Goal: Task Accomplishment & Management: Manage account settings

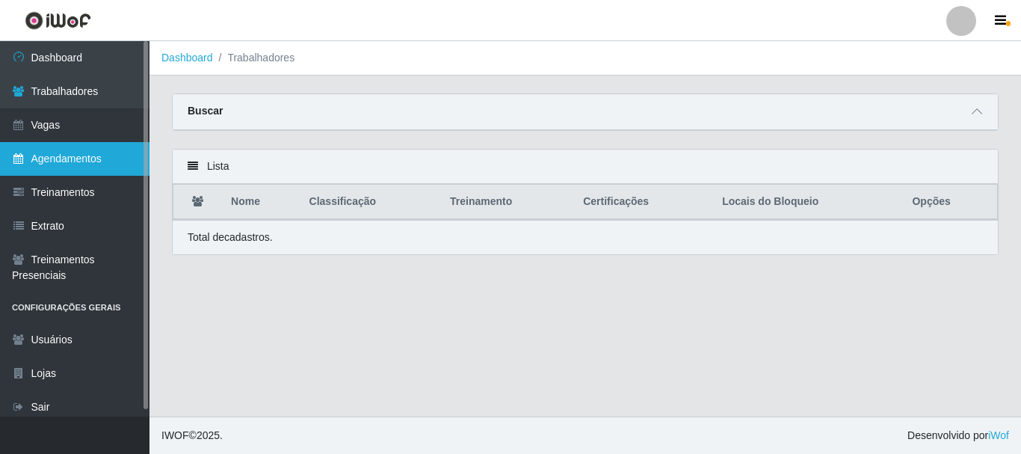
click at [61, 157] on link "Agendamentos" at bounding box center [75, 159] width 150 height 34
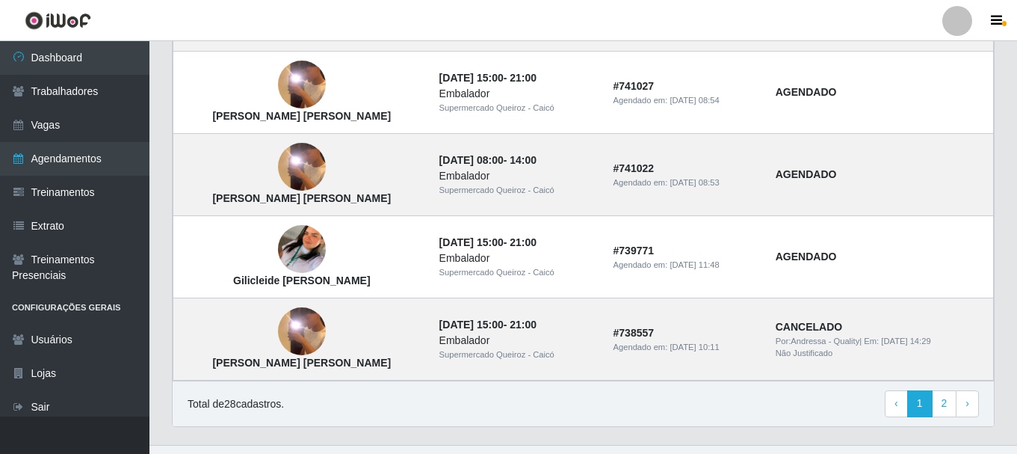
scroll to position [1107, 0]
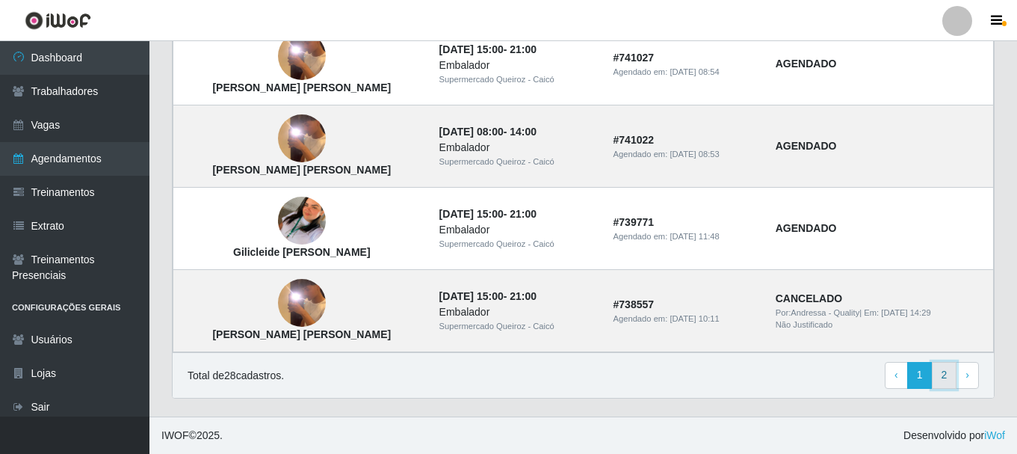
click at [943, 373] on link "2" at bounding box center [944, 375] width 25 height 27
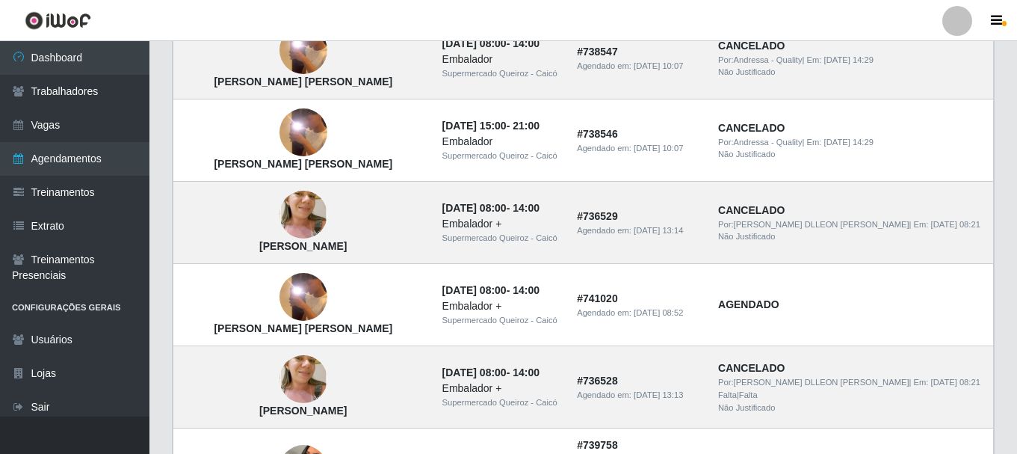
scroll to position [374, 0]
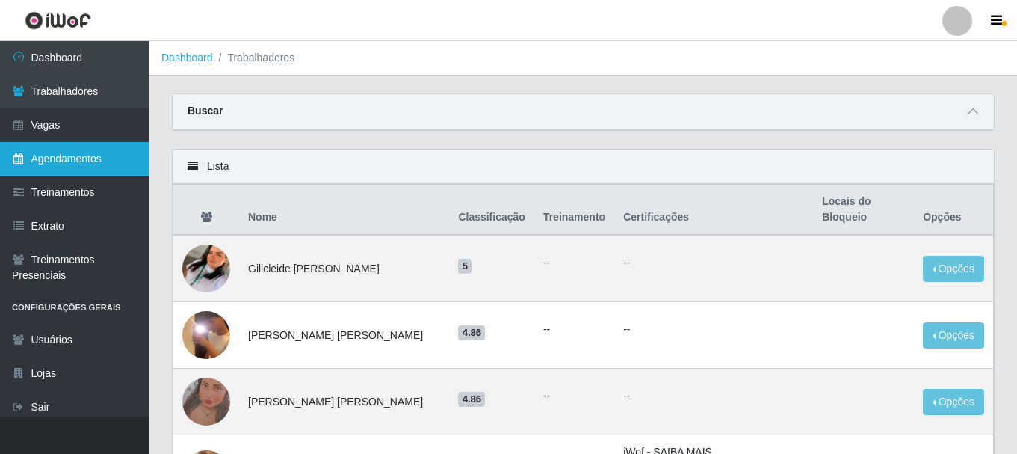
click at [60, 159] on link "Agendamentos" at bounding box center [75, 159] width 150 height 34
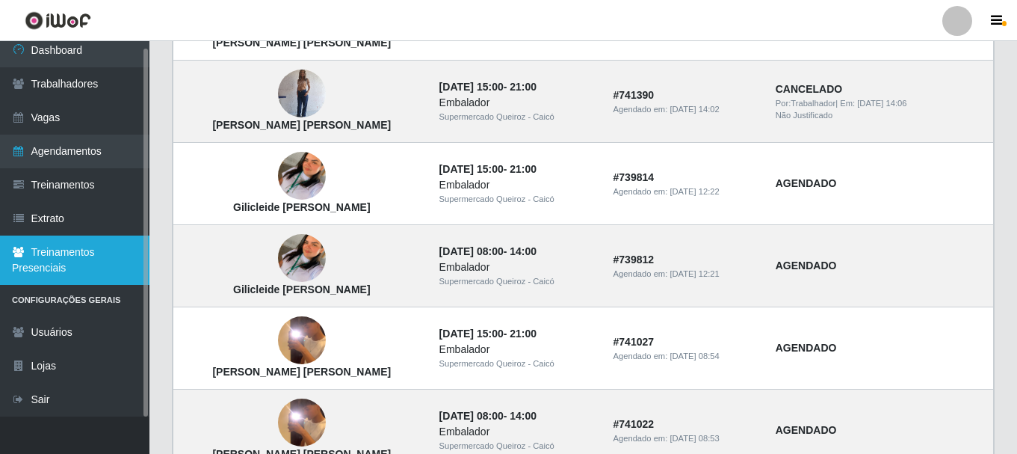
scroll to position [1107, 0]
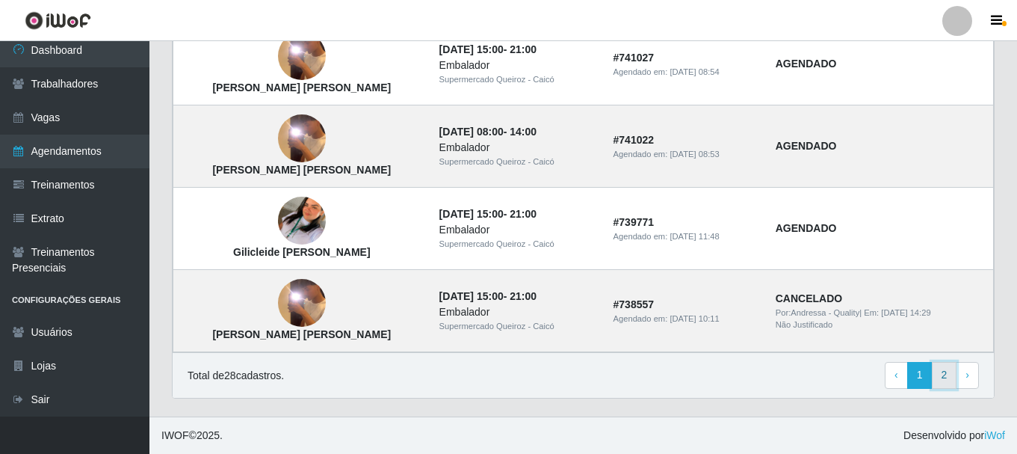
click at [944, 375] on link "2" at bounding box center [944, 375] width 25 height 27
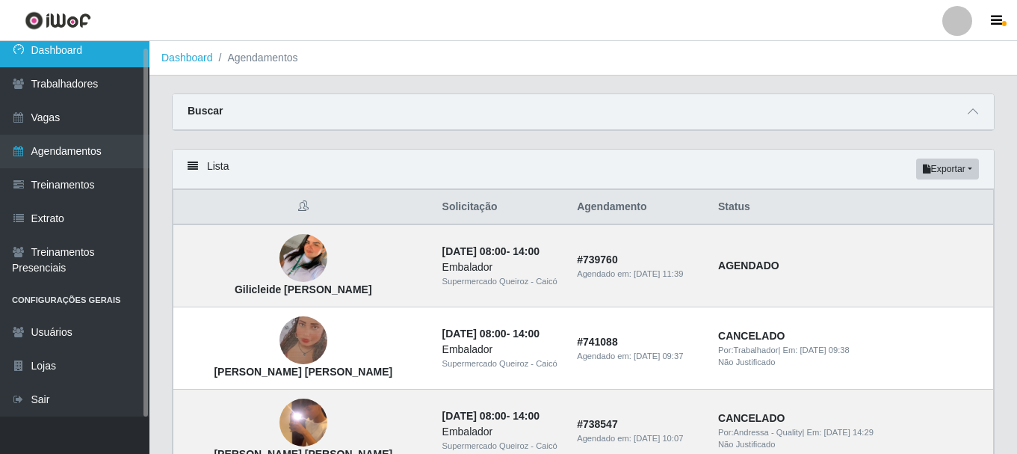
click at [113, 50] on link "Dashboard" at bounding box center [75, 51] width 150 height 34
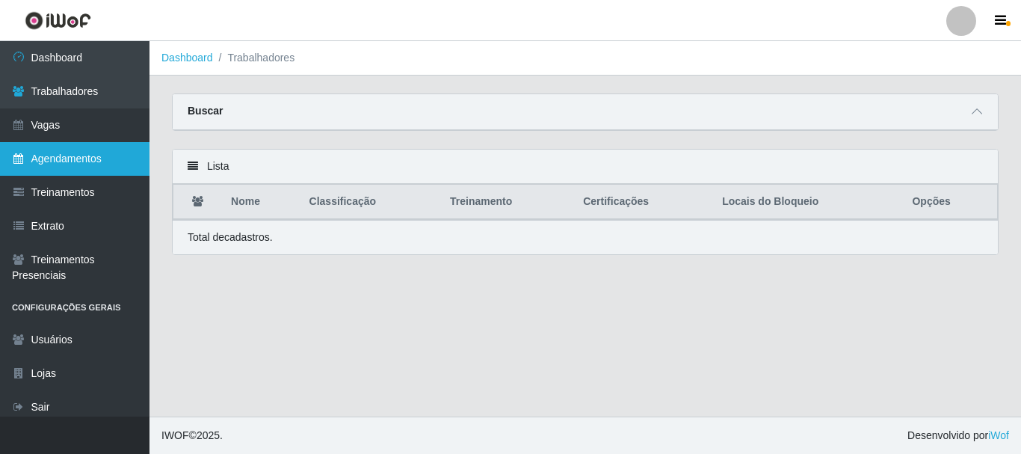
click at [94, 158] on link "Agendamentos" at bounding box center [75, 159] width 150 height 34
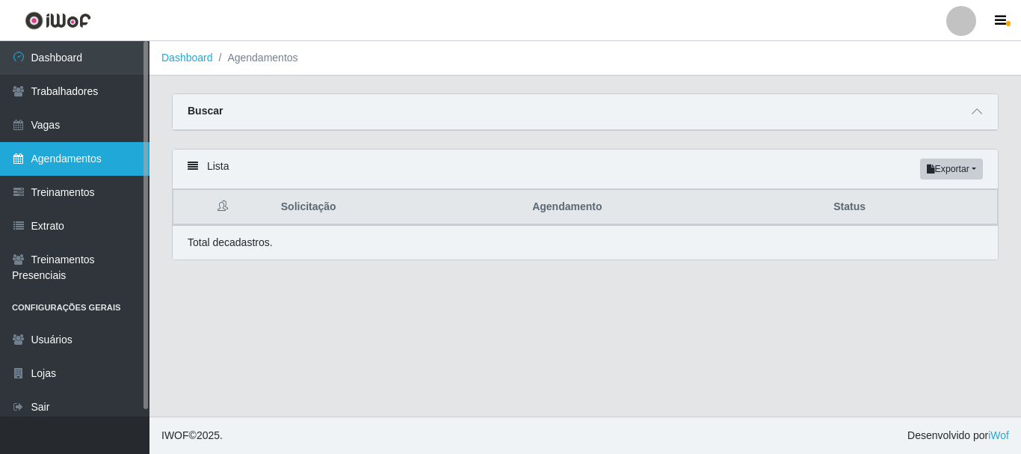
click at [52, 151] on link "Agendamentos" at bounding box center [75, 159] width 150 height 34
click at [108, 159] on link "Agendamentos" at bounding box center [75, 159] width 150 height 34
click at [108, 158] on link "Agendamentos" at bounding box center [75, 159] width 150 height 34
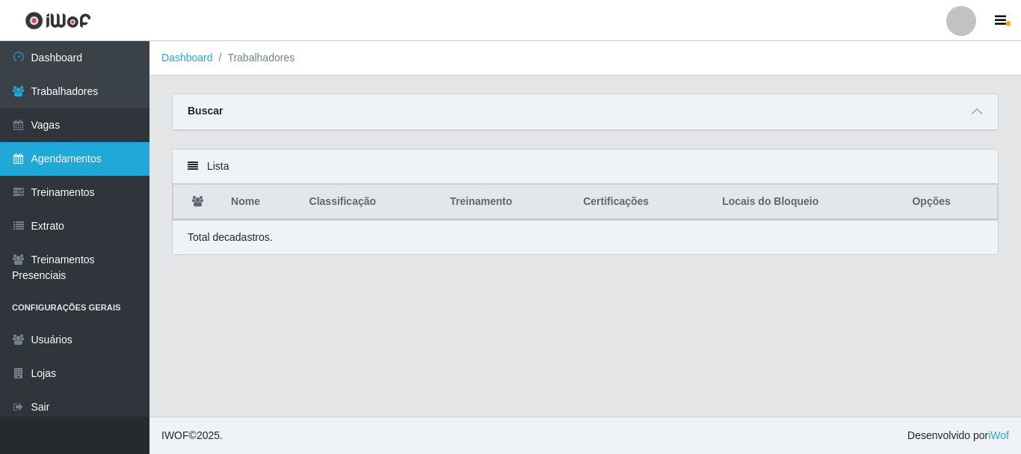
click at [72, 159] on link "Agendamentos" at bounding box center [75, 159] width 150 height 34
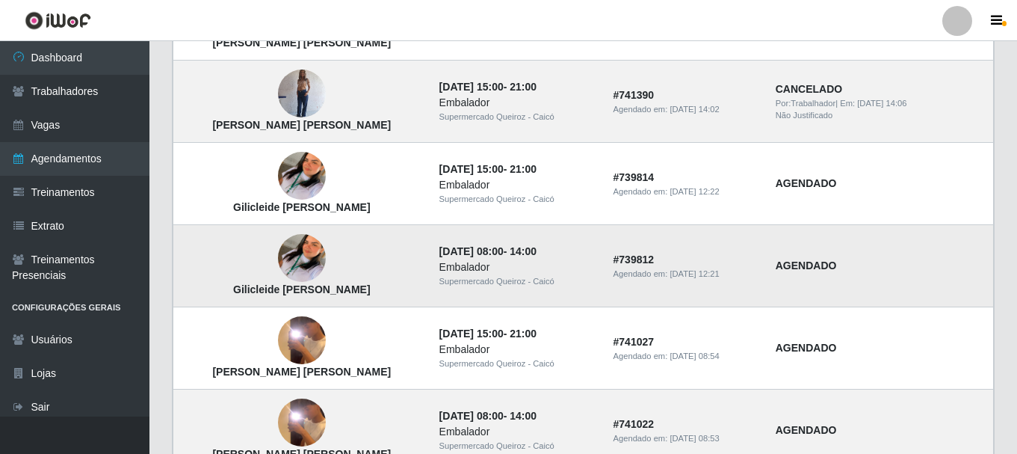
scroll to position [1107, 0]
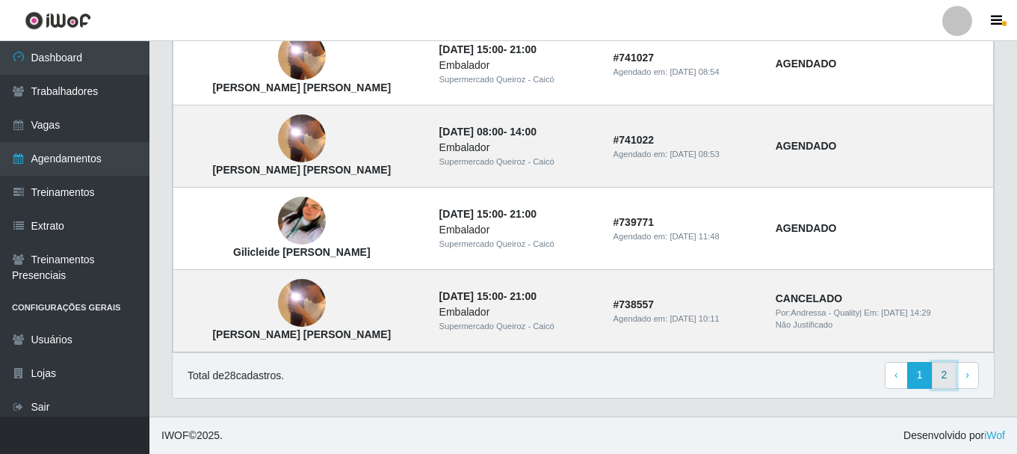
click at [943, 375] on link "2" at bounding box center [944, 375] width 25 height 27
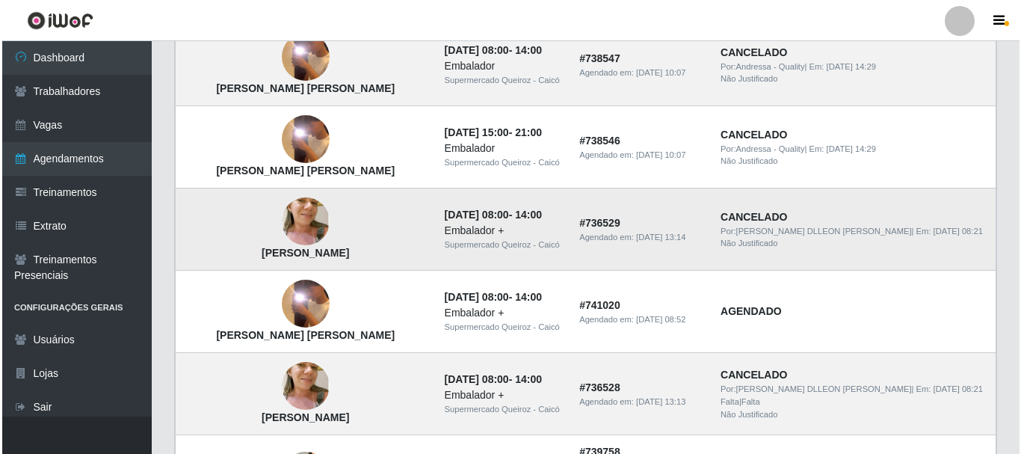
scroll to position [374, 0]
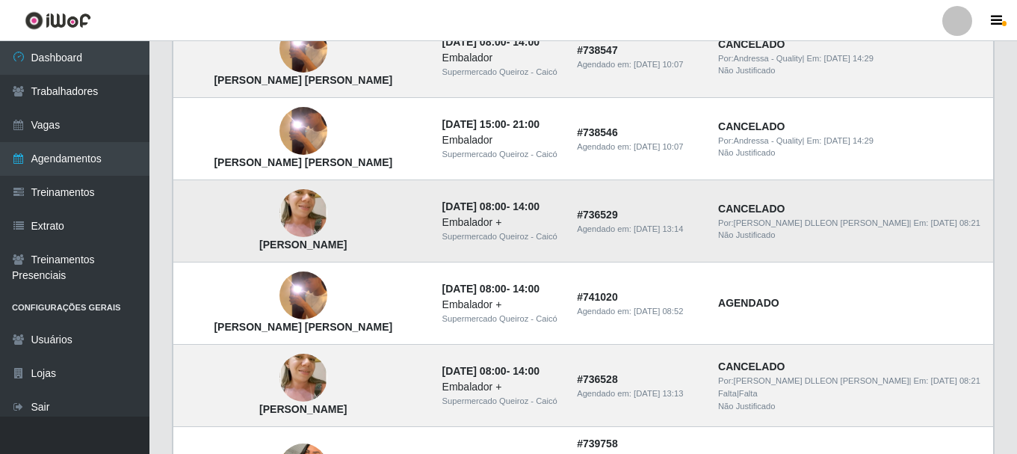
click at [434, 209] on td "[DATE] 08:00 - 14:00 Embalador + Supermercado [PERSON_NAME]" at bounding box center [501, 221] width 135 height 82
click at [284, 218] on img at bounding box center [304, 213] width 48 height 90
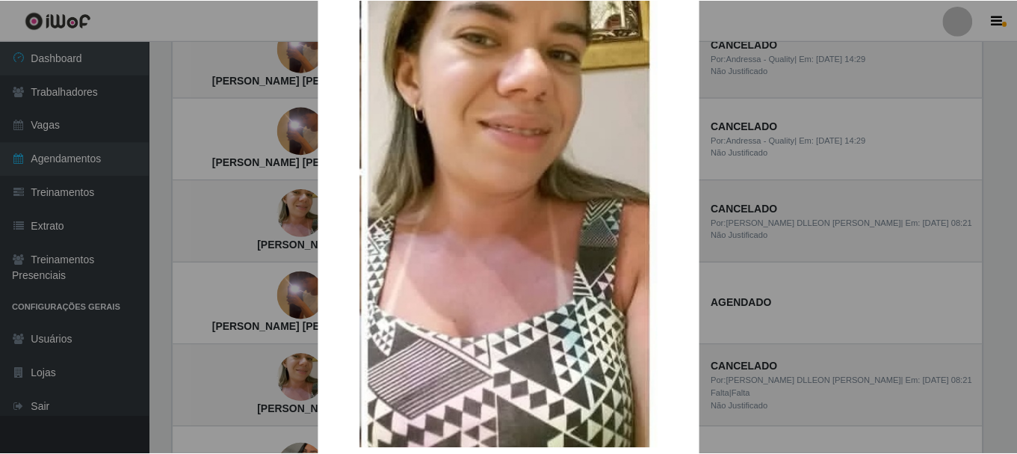
scroll to position [150, 0]
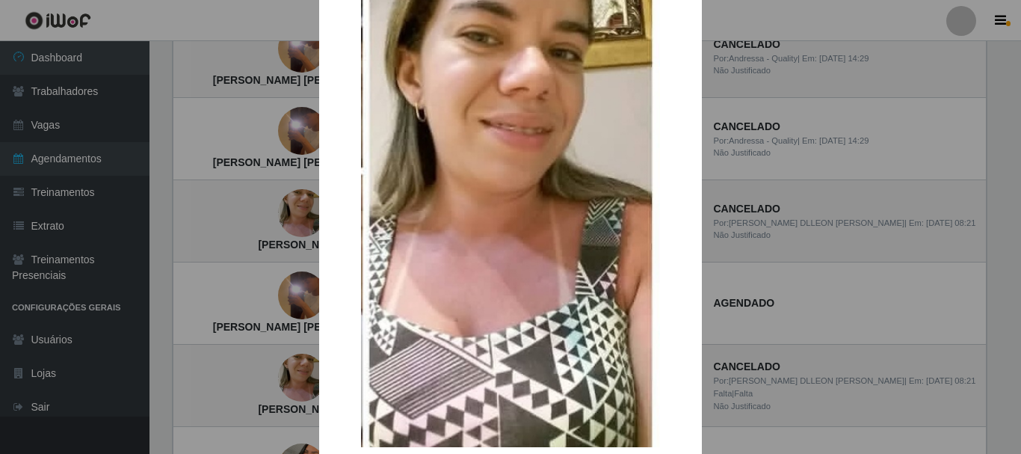
click at [342, 227] on div "×" at bounding box center [510, 167] width 353 height 590
click at [386, 227] on img at bounding box center [510, 167] width 299 height 560
click at [243, 236] on div "× [PERSON_NAME] OK Cancel" at bounding box center [510, 227] width 1021 height 454
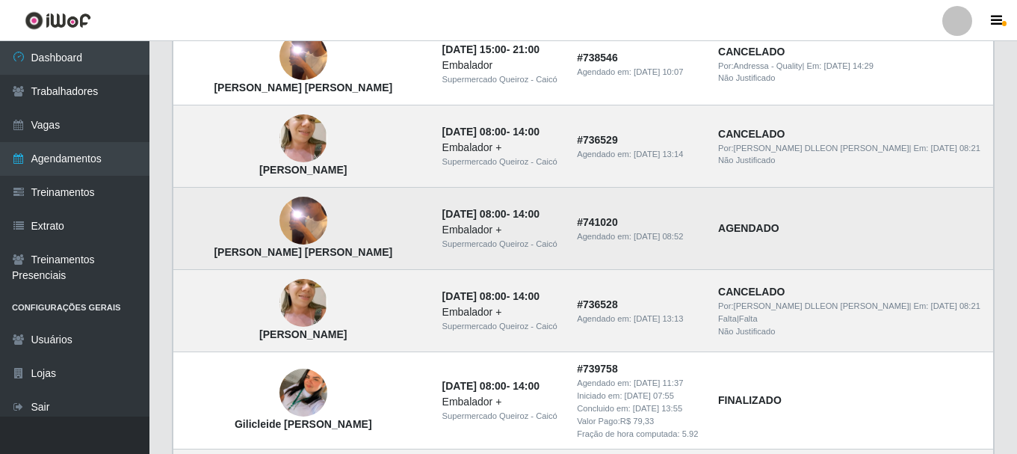
scroll to position [523, 0]
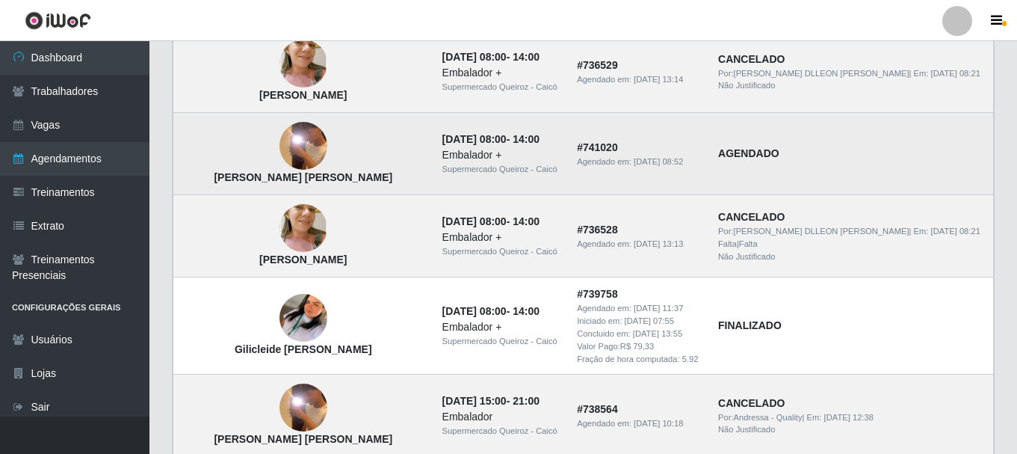
click at [296, 154] on img at bounding box center [304, 146] width 48 height 106
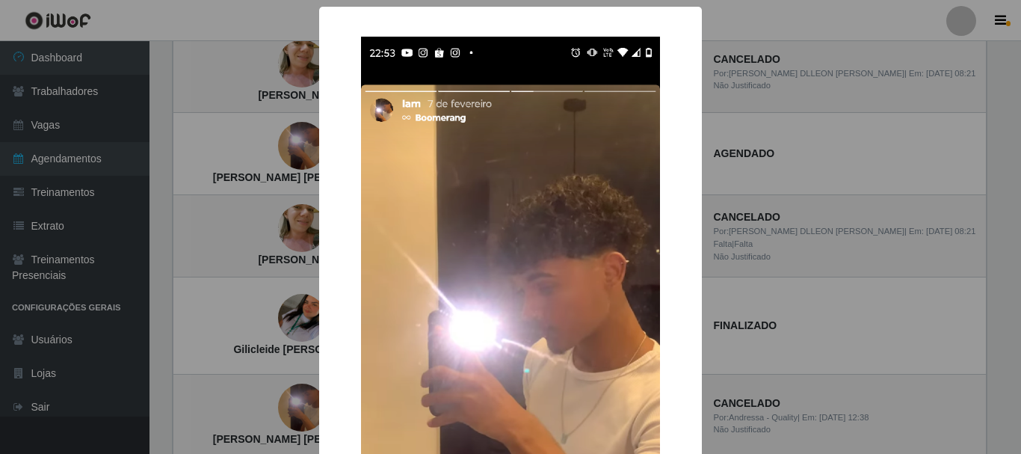
click at [690, 161] on div "× [PERSON_NAME] [PERSON_NAME] OK Cancel" at bounding box center [510, 406] width 383 height 798
click at [603, 168] on img at bounding box center [510, 369] width 299 height 665
click at [593, 165] on img at bounding box center [510, 369] width 299 height 665
click at [417, 151] on img at bounding box center [510, 369] width 299 height 665
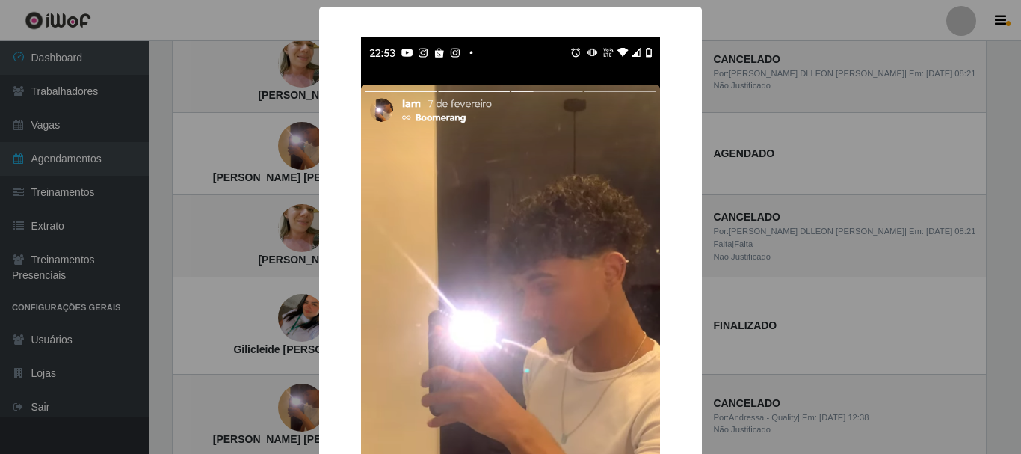
click at [416, 151] on img at bounding box center [510, 369] width 299 height 665
click at [412, 210] on img at bounding box center [510, 369] width 299 height 665
drag, startPoint x: 412, startPoint y: 210, endPoint x: 310, endPoint y: 204, distance: 101.8
click at [410, 212] on img at bounding box center [510, 369] width 299 height 665
click at [277, 150] on div "× Harlley Gean Santos de Farias OK Cancel" at bounding box center [510, 227] width 1021 height 454
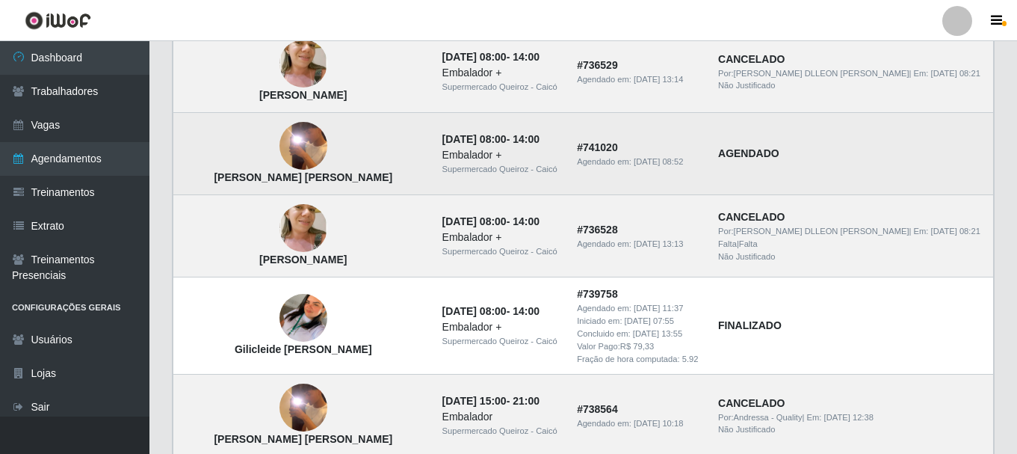
click at [776, 159] on strong "AGENDADO" at bounding box center [748, 153] width 61 height 12
click at [772, 164] on td "AGENDADO" at bounding box center [851, 154] width 284 height 82
click at [772, 163] on td "AGENDADO" at bounding box center [851, 154] width 284 height 82
click at [772, 164] on td "AGENDADO" at bounding box center [851, 154] width 284 height 82
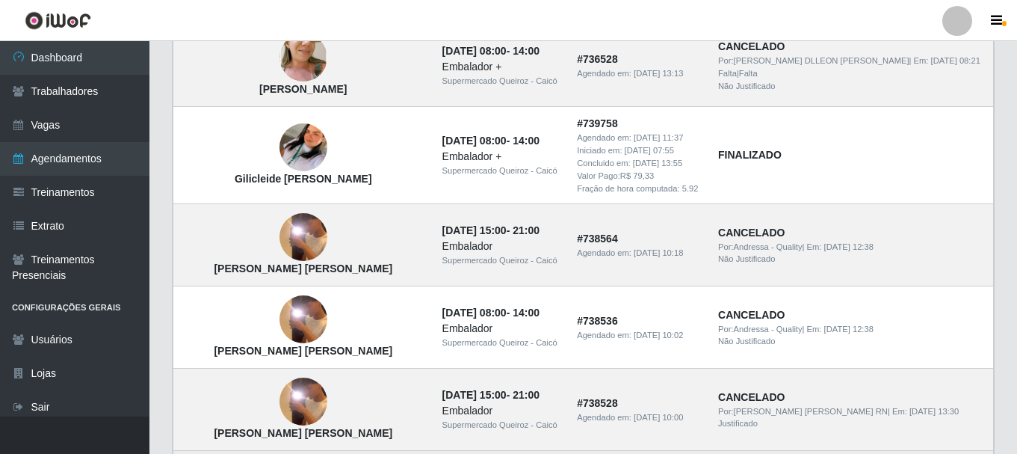
scroll to position [659, 0]
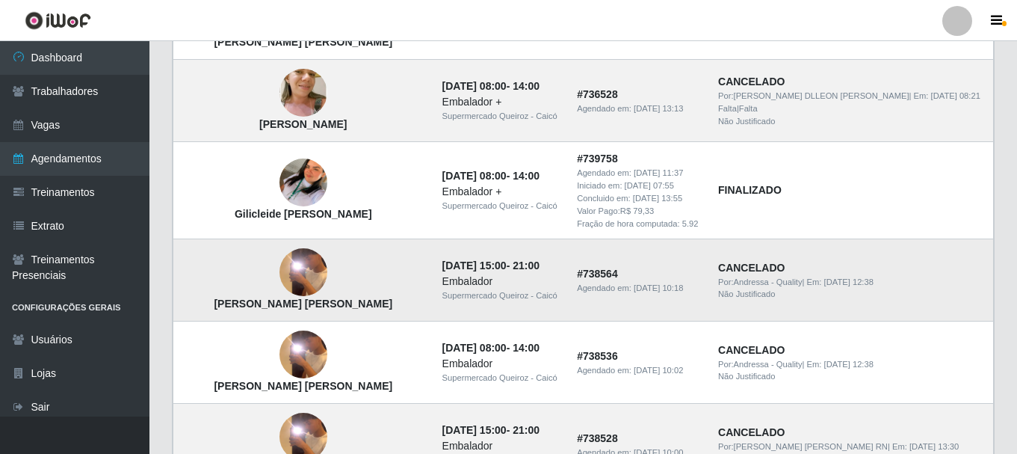
click at [623, 292] on div "Agendado em: 11/09/2025, 10:18" at bounding box center [638, 288] width 123 height 13
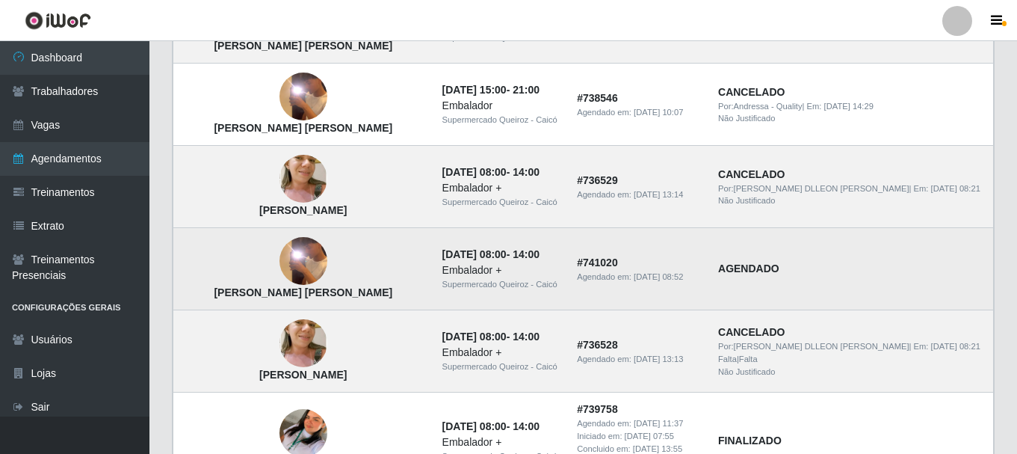
scroll to position [434, 0]
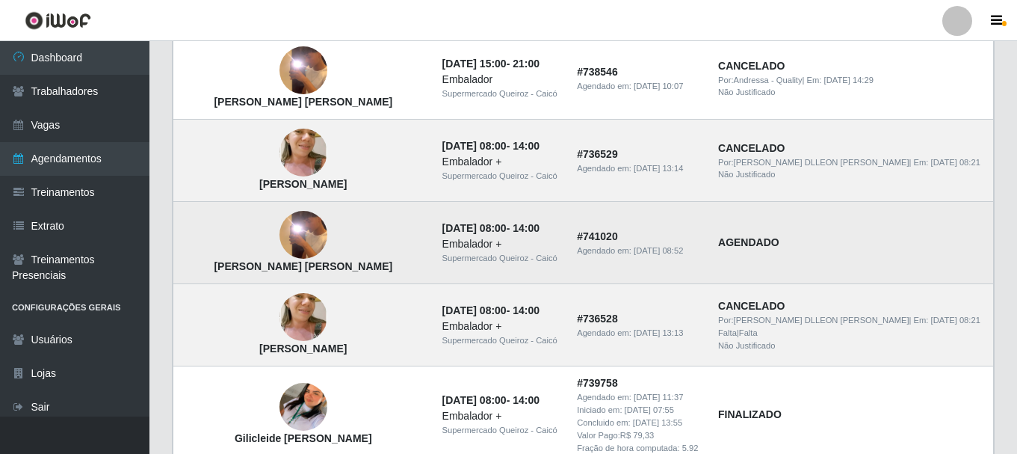
click at [288, 247] on img at bounding box center [304, 235] width 48 height 106
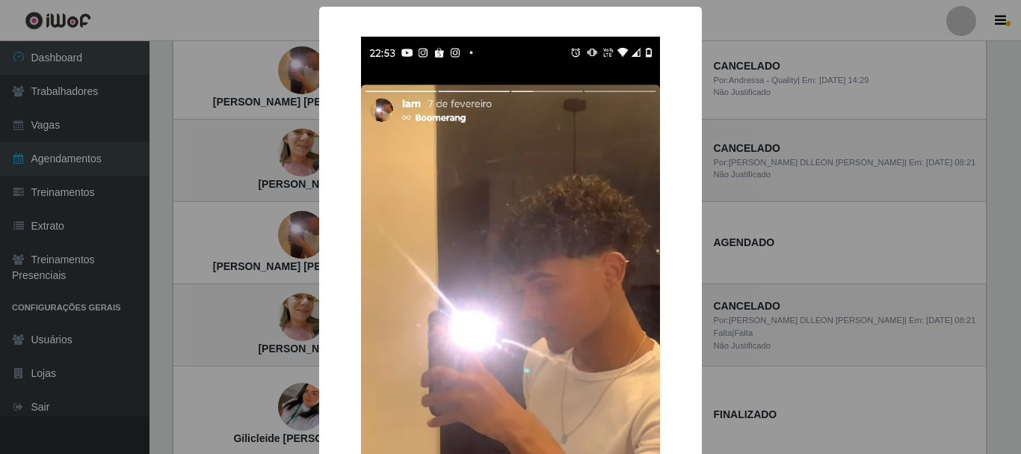
click at [780, 251] on div "× Harlley Gean Santos de Farias OK Cancel" at bounding box center [510, 227] width 1021 height 454
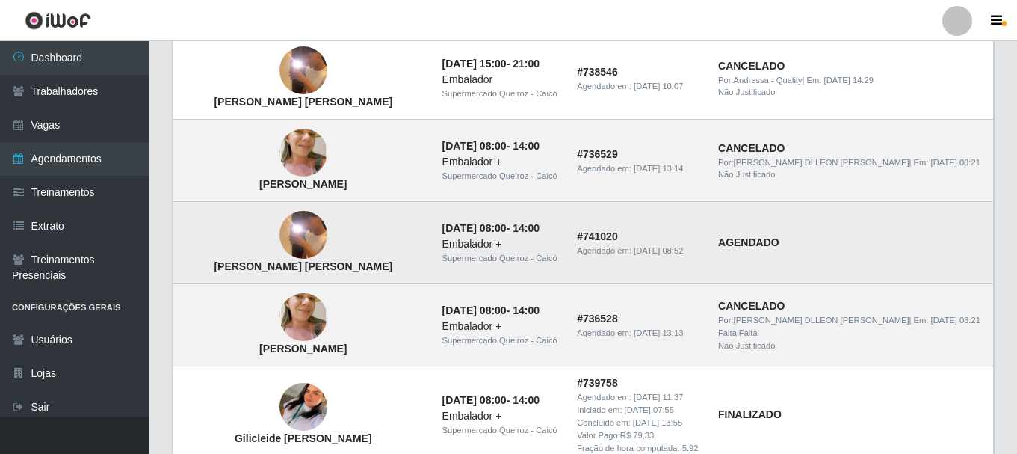
click at [286, 247] on img at bounding box center [304, 235] width 48 height 106
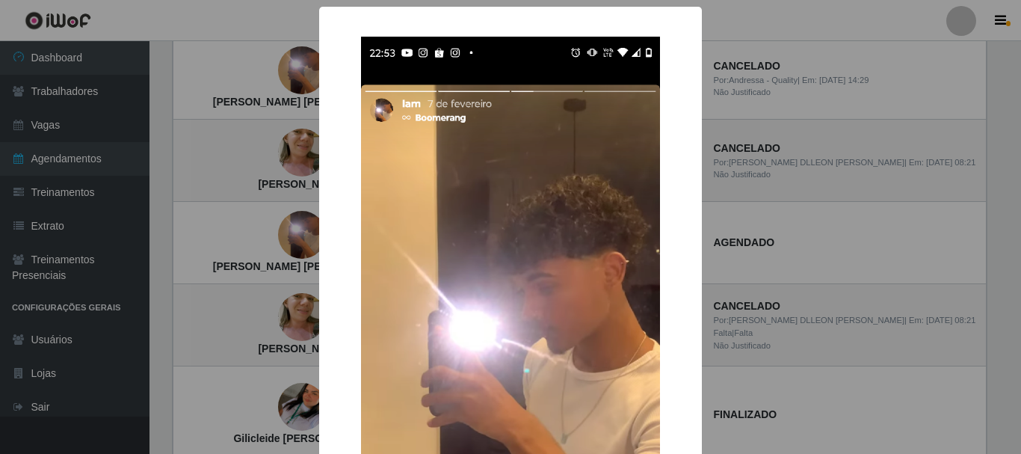
click at [543, 242] on img at bounding box center [510, 369] width 299 height 665
click at [541, 241] on img at bounding box center [510, 369] width 299 height 665
click at [431, 248] on img at bounding box center [510, 369] width 299 height 665
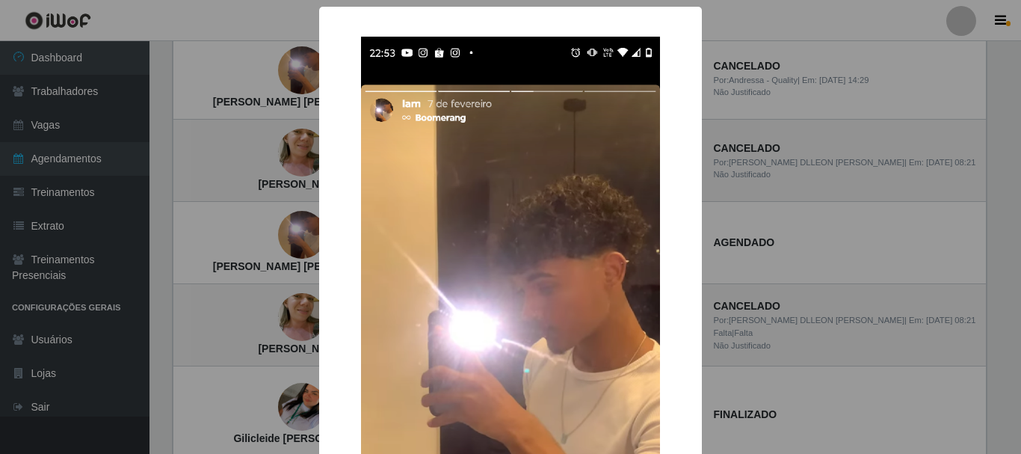
click at [500, 230] on img at bounding box center [510, 369] width 299 height 665
click at [502, 233] on img at bounding box center [510, 369] width 299 height 665
click at [502, 235] on img at bounding box center [510, 369] width 299 height 665
click at [466, 232] on img at bounding box center [510, 369] width 299 height 665
click at [466, 234] on img at bounding box center [510, 369] width 299 height 665
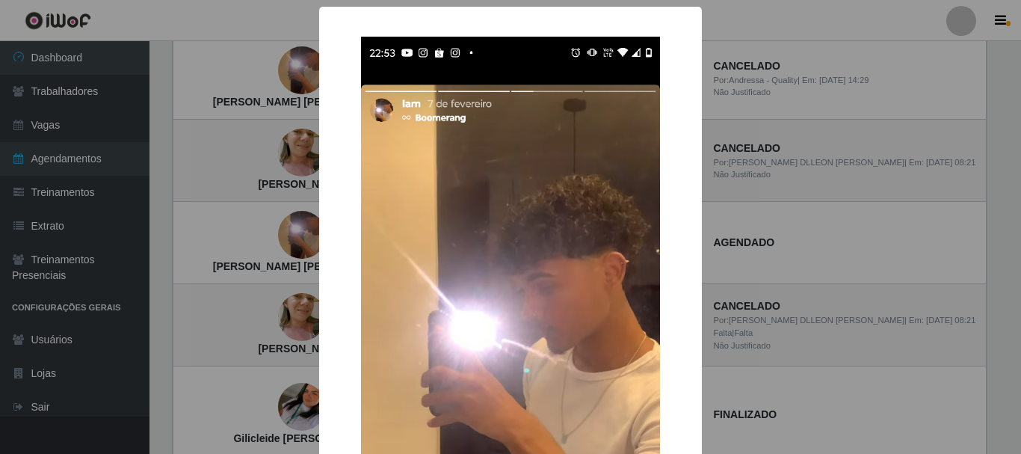
click at [534, 203] on img at bounding box center [510, 369] width 299 height 665
click at [533, 207] on img at bounding box center [510, 369] width 299 height 665
click at [266, 232] on div "× Harlley Gean Santos de Farias OK Cancel" at bounding box center [510, 227] width 1021 height 454
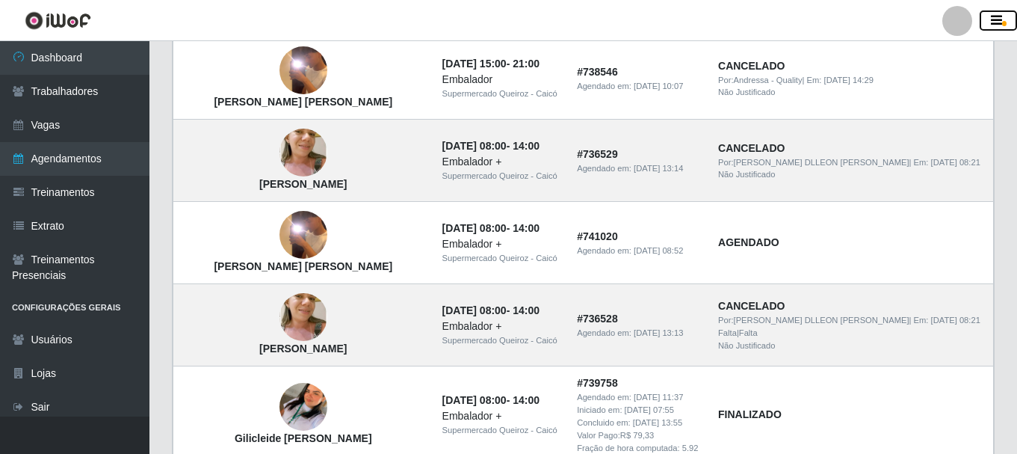
click at [997, 18] on icon "button" at bounding box center [996, 20] width 11 height 13
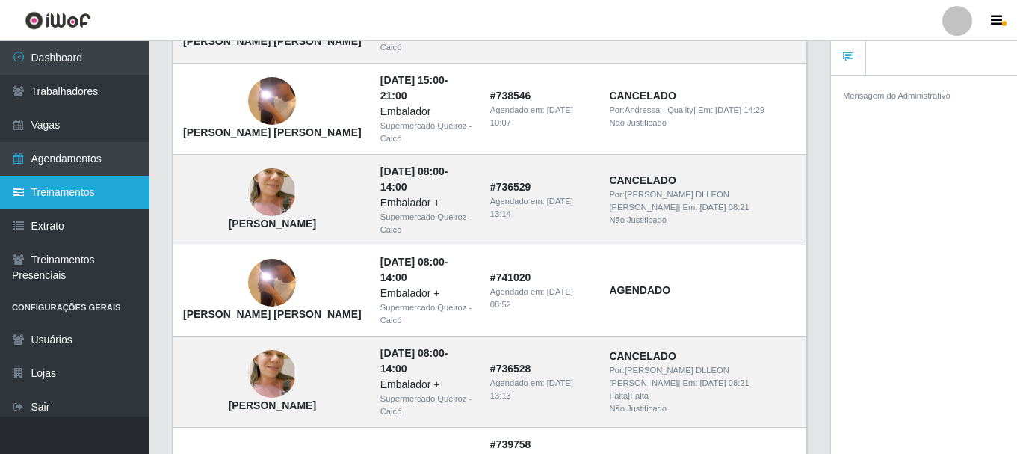
click at [90, 198] on link "Treinamentos" at bounding box center [75, 193] width 150 height 34
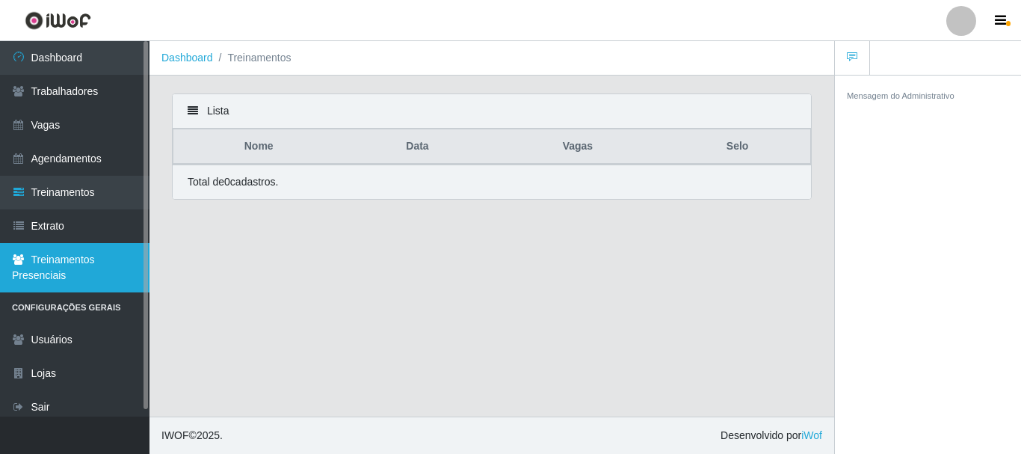
click at [79, 268] on link "Treinamentos Presenciais" at bounding box center [75, 267] width 150 height 49
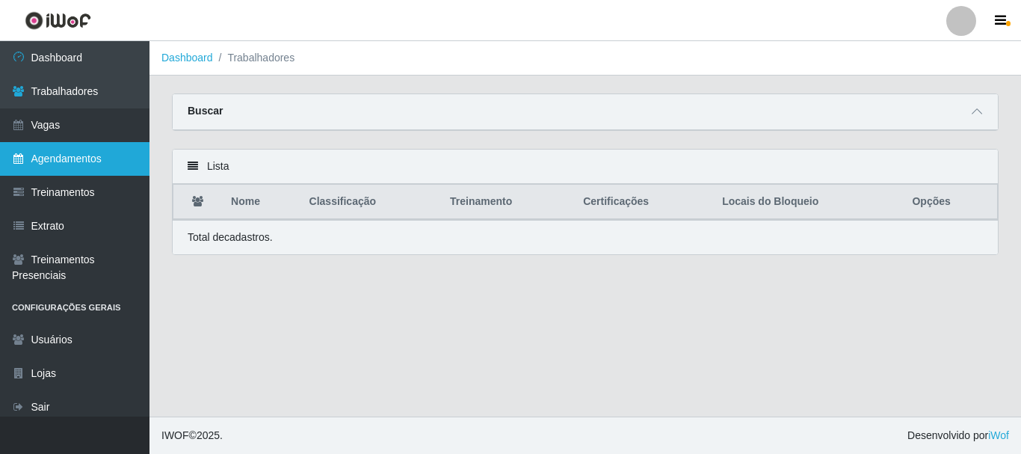
click at [84, 158] on link "Agendamentos" at bounding box center [75, 159] width 150 height 34
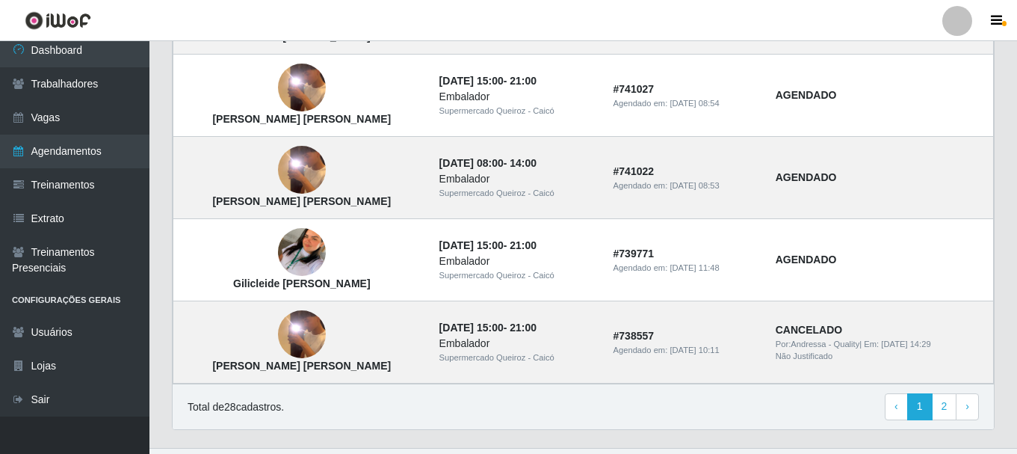
scroll to position [1107, 0]
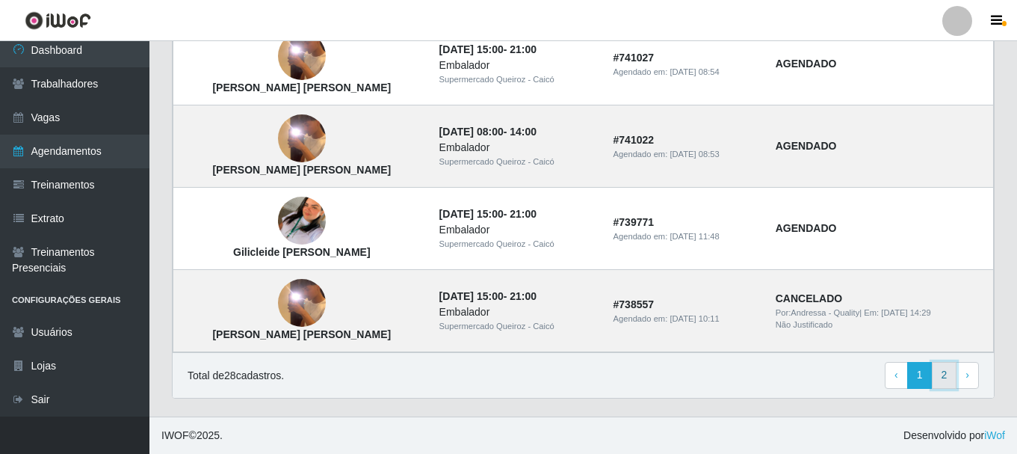
click at [943, 374] on link "2" at bounding box center [944, 375] width 25 height 27
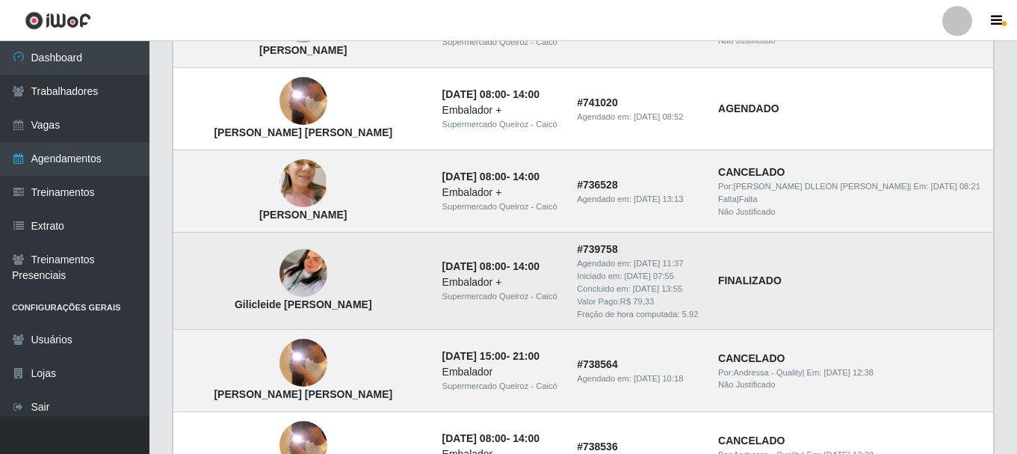
scroll to position [434, 0]
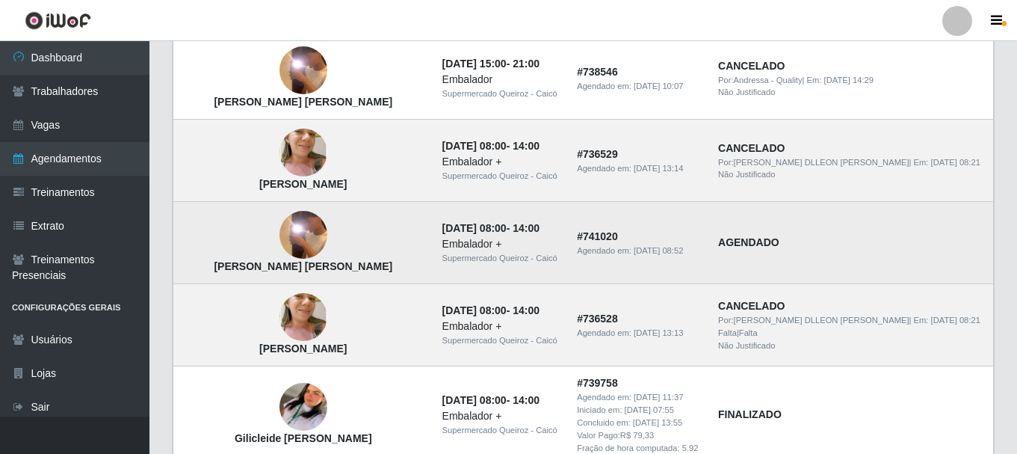
click at [869, 216] on td "AGENDADO" at bounding box center [851, 243] width 284 height 82
click at [866, 228] on td "AGENDADO" at bounding box center [851, 243] width 284 height 82
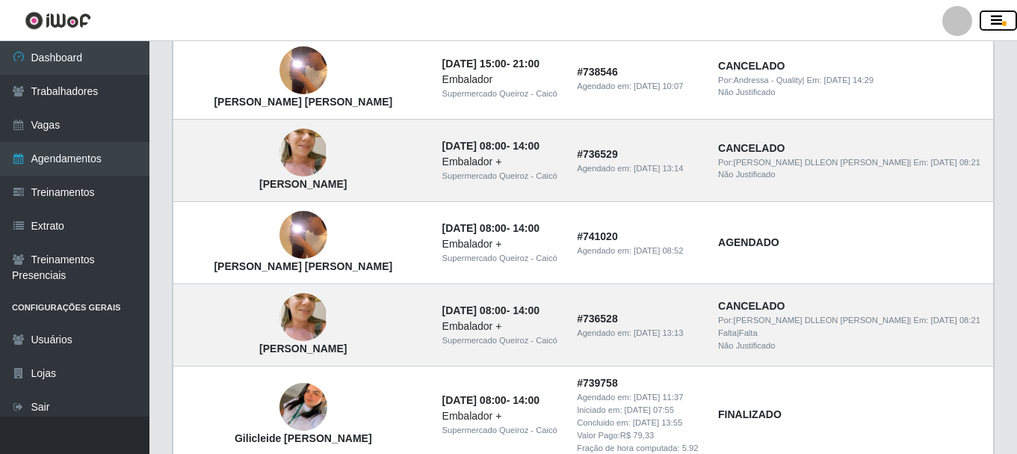
click at [1000, 20] on icon "button" at bounding box center [996, 20] width 11 height 13
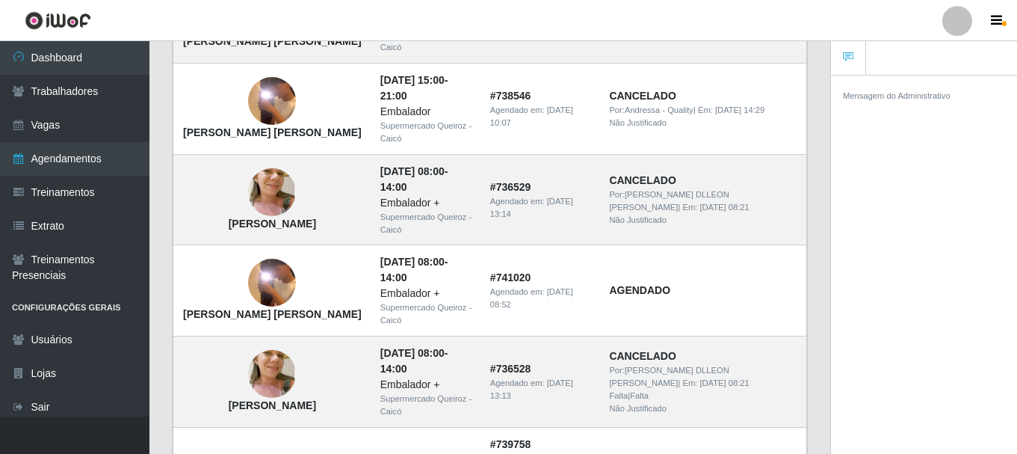
click at [890, 61] on ul at bounding box center [924, 58] width 186 height 34
click at [886, 58] on ul at bounding box center [924, 58] width 186 height 34
click at [894, 63] on ul at bounding box center [924, 58] width 186 height 34
click at [955, 20] on div at bounding box center [958, 21] width 30 height 30
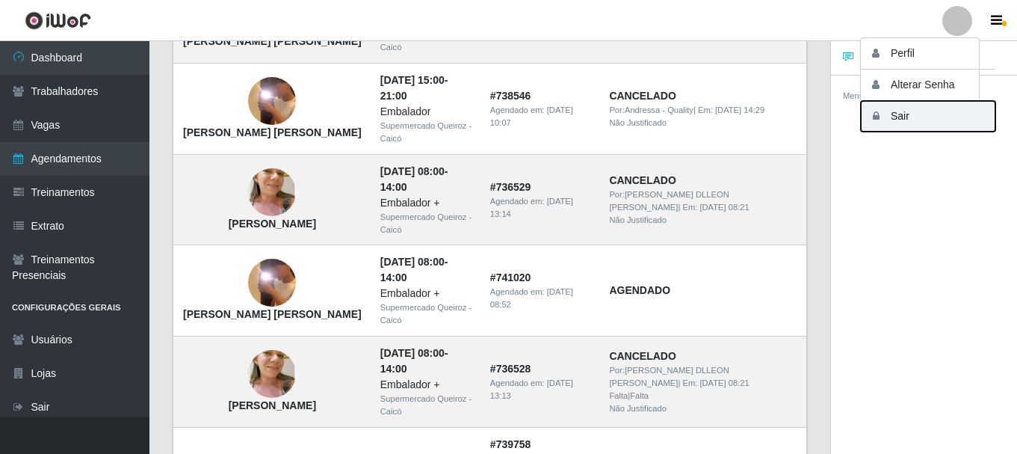
click at [906, 123] on button "Sair" at bounding box center [928, 116] width 135 height 31
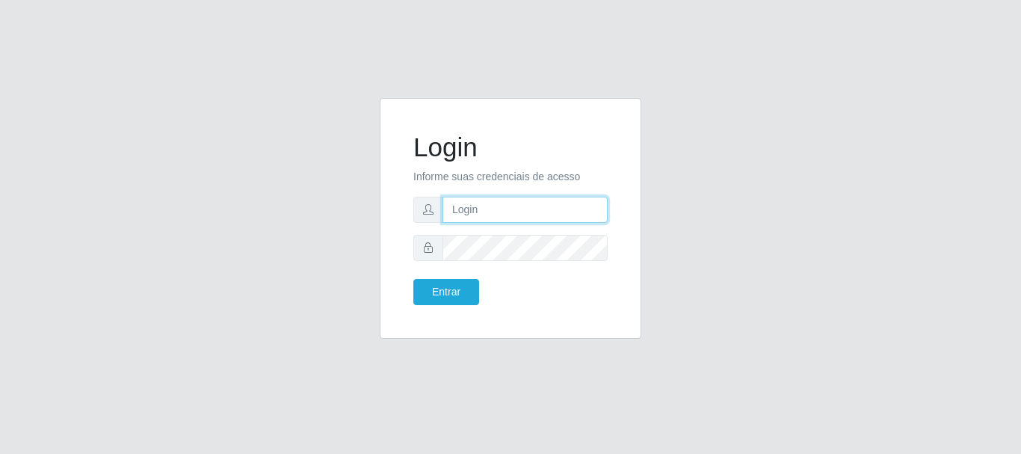
type input "gerenciacaico@supermercadosqueiroz.com.br"
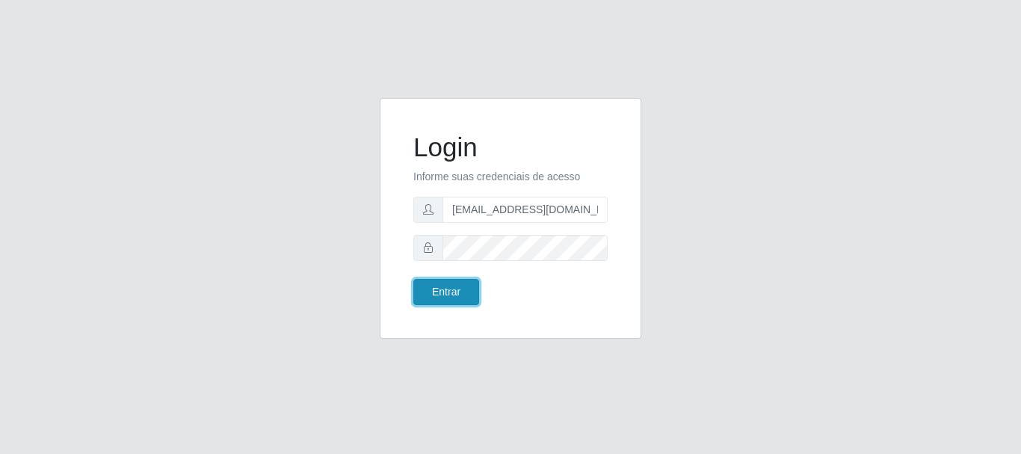
click at [447, 295] on button "Entrar" at bounding box center [446, 292] width 66 height 26
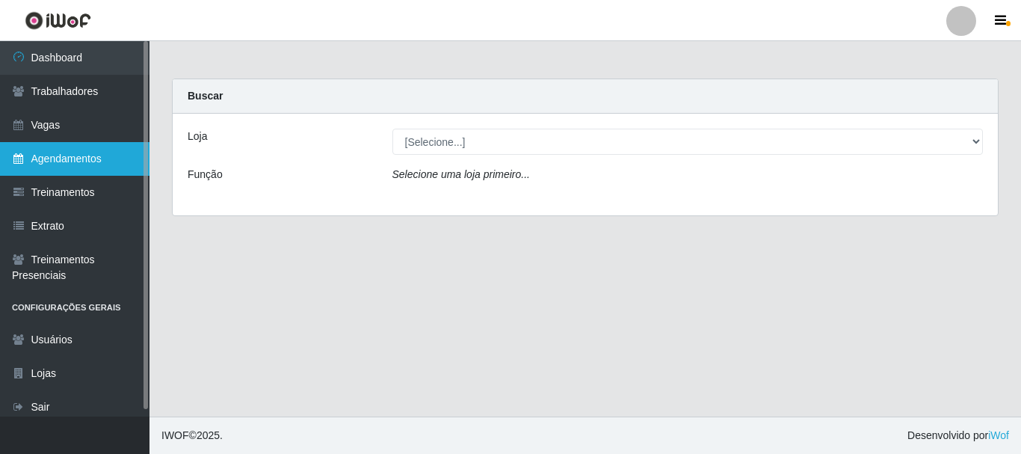
click at [106, 155] on link "Agendamentos" at bounding box center [75, 159] width 150 height 34
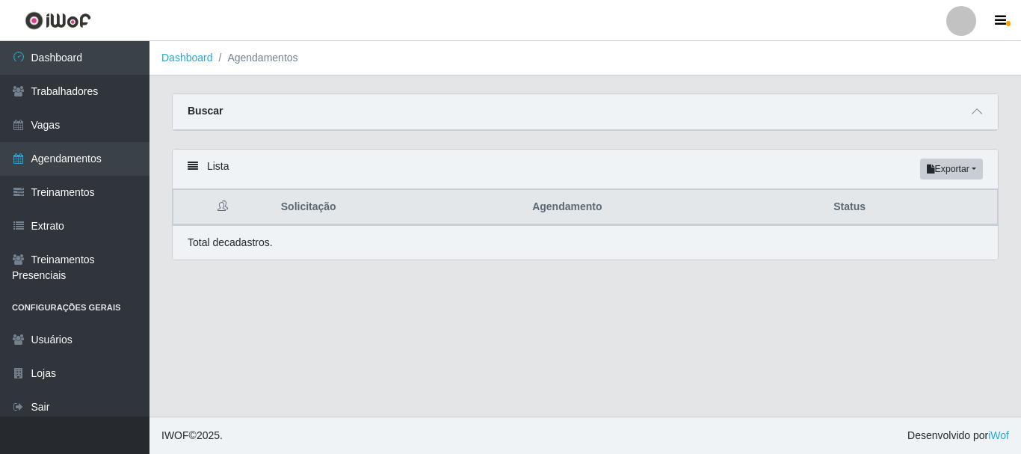
click at [194, 166] on icon at bounding box center [193, 166] width 10 height 10
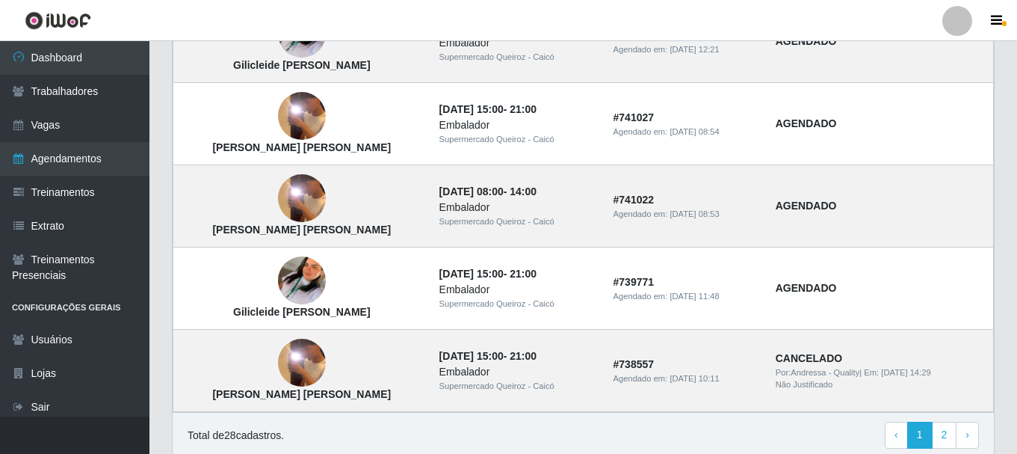
scroll to position [1107, 0]
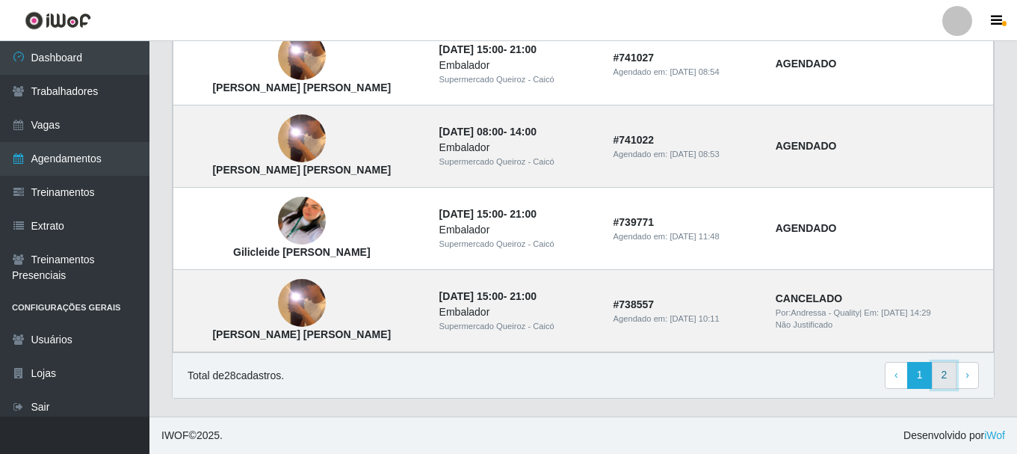
click at [948, 374] on link "2" at bounding box center [944, 375] width 25 height 27
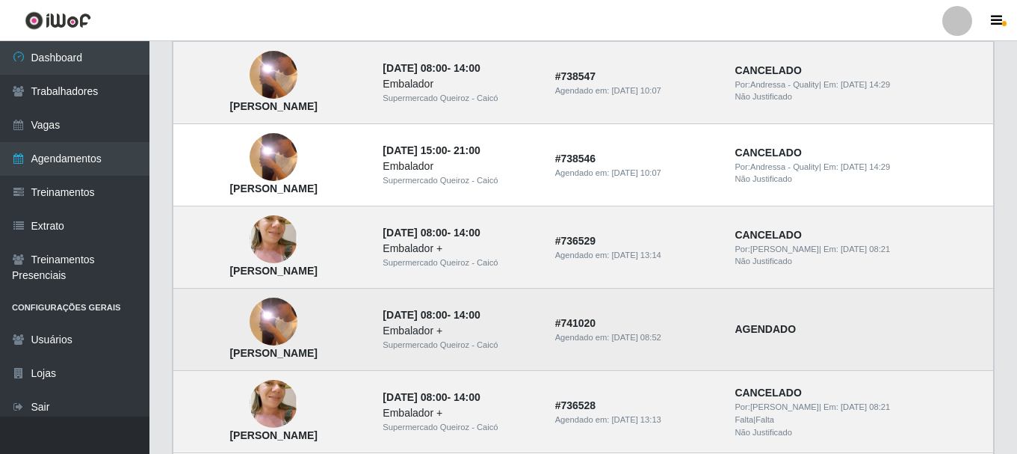
scroll to position [374, 0]
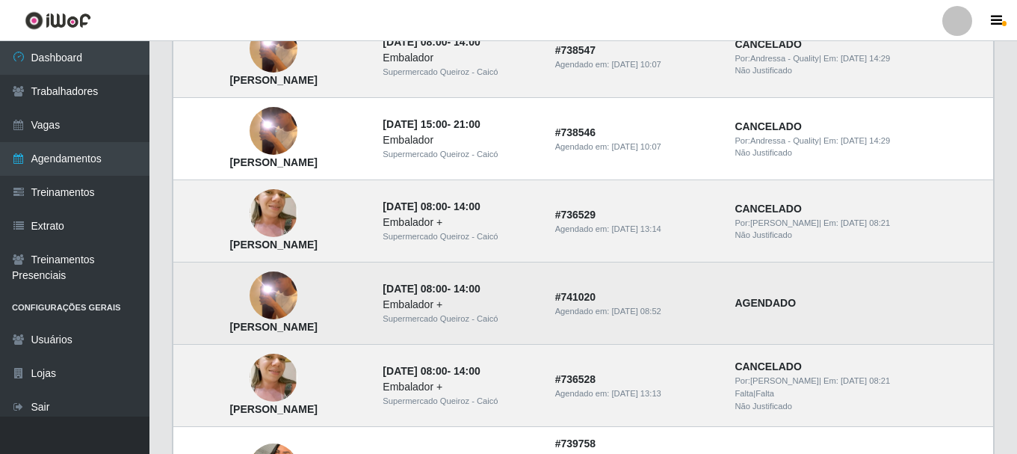
click at [977, 302] on td "AGENDADO" at bounding box center [860, 303] width 268 height 82
click at [979, 304] on td "AGENDADO" at bounding box center [860, 303] width 268 height 82
drag, startPoint x: 979, startPoint y: 304, endPoint x: 988, endPoint y: 310, distance: 11.8
click at [988, 310] on td "AGENDADO" at bounding box center [860, 303] width 268 height 82
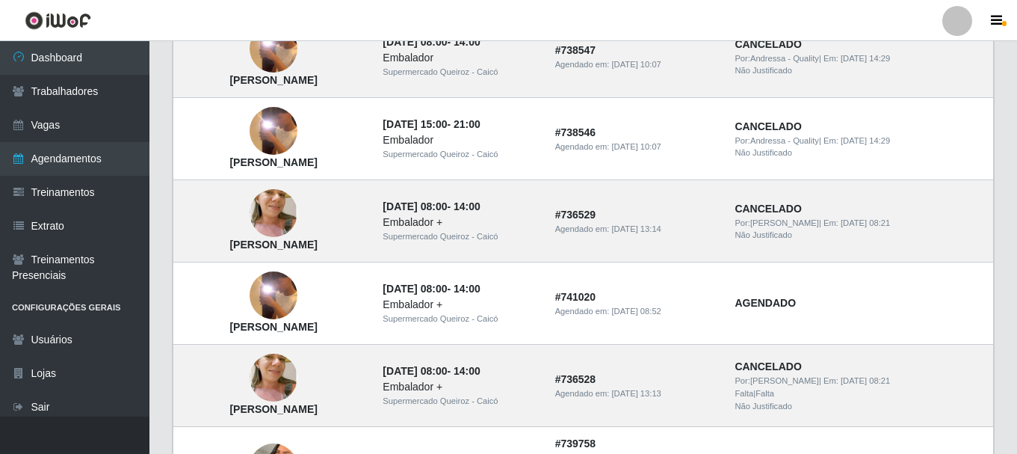
click at [964, 14] on div at bounding box center [958, 21] width 30 height 30
drag, startPoint x: 1005, startPoint y: 144, endPoint x: 1013, endPoint y: 101, distance: 43.4
click at [1005, 144] on div "Lista Exportar PDF Excel Solicitação Agendamento Status Gilicleide Chirle de Lu…" at bounding box center [584, 387] width 846 height 1225
click at [1003, 16] on button "button" at bounding box center [998, 20] width 37 height 21
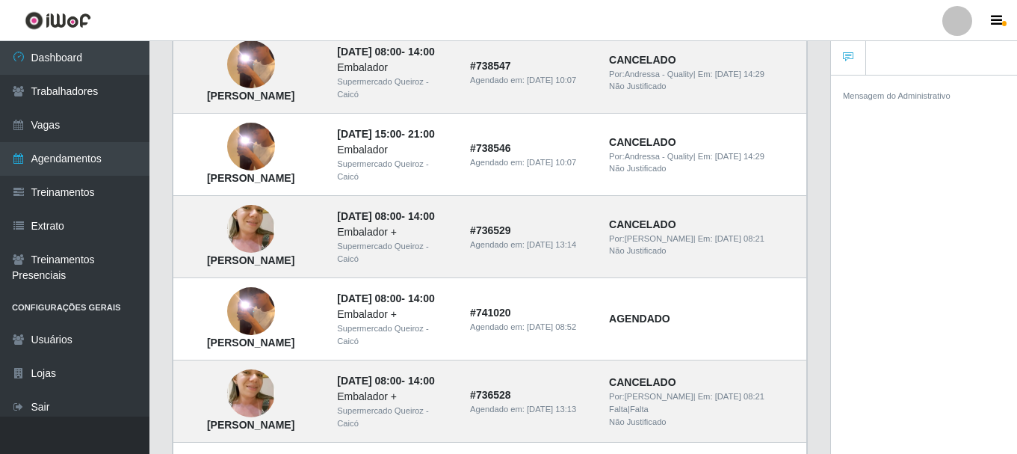
click at [848, 55] on icon at bounding box center [848, 57] width 10 height 10
click at [923, 101] on div "Mensagem do Administrativo" at bounding box center [924, 95] width 162 height 16
click at [1006, 20] on button "button" at bounding box center [998, 20] width 37 height 21
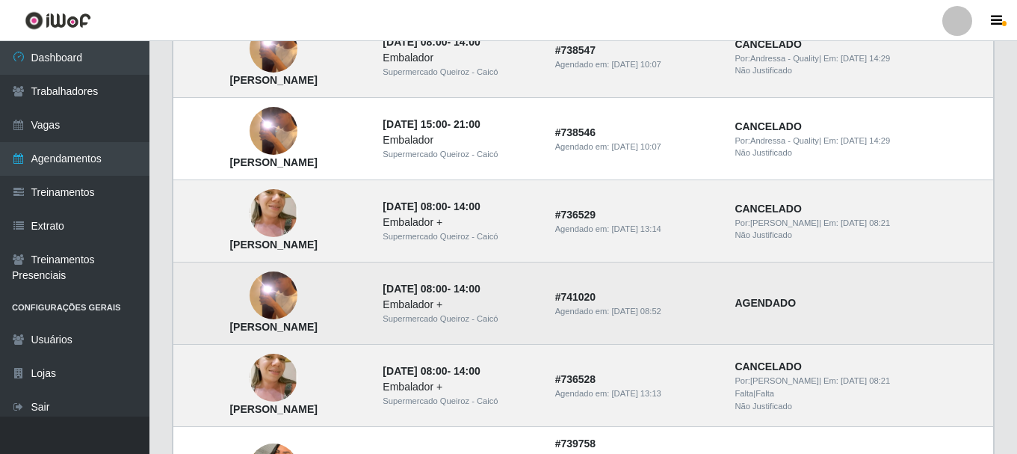
click at [982, 307] on td "AGENDADO" at bounding box center [860, 303] width 268 height 82
drag, startPoint x: 982, startPoint y: 307, endPoint x: 710, endPoint y: 313, distance: 272.2
click at [710, 313] on tr "[PERSON_NAME] de Farias [DATE] 08:00 - 14:00 Embalador + Supermercado Queiroz -…" at bounding box center [583, 303] width 821 height 82
click at [869, 312] on td "AGENDADO" at bounding box center [860, 303] width 268 height 82
click at [796, 301] on strong "AGENDADO" at bounding box center [765, 303] width 61 height 12
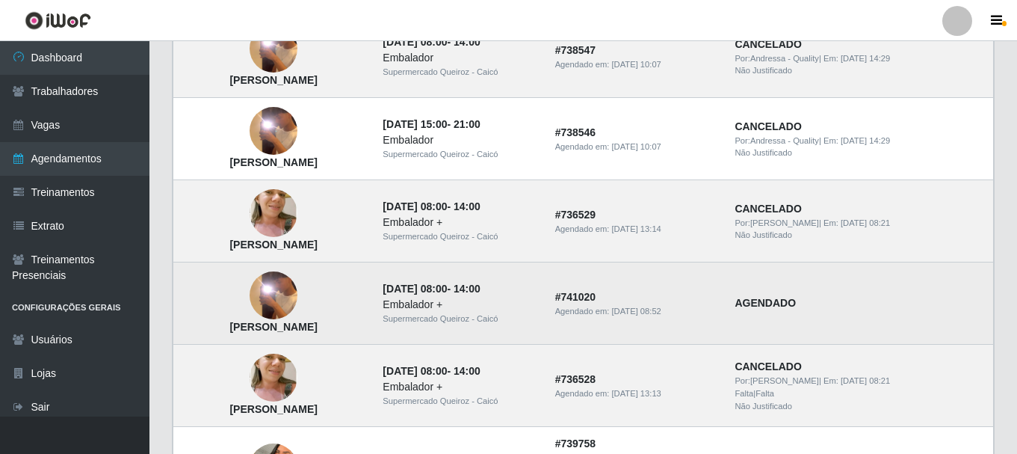
click at [796, 301] on strong "AGENDADO" at bounding box center [765, 303] width 61 height 12
click at [909, 314] on td "AGENDADO" at bounding box center [860, 303] width 268 height 82
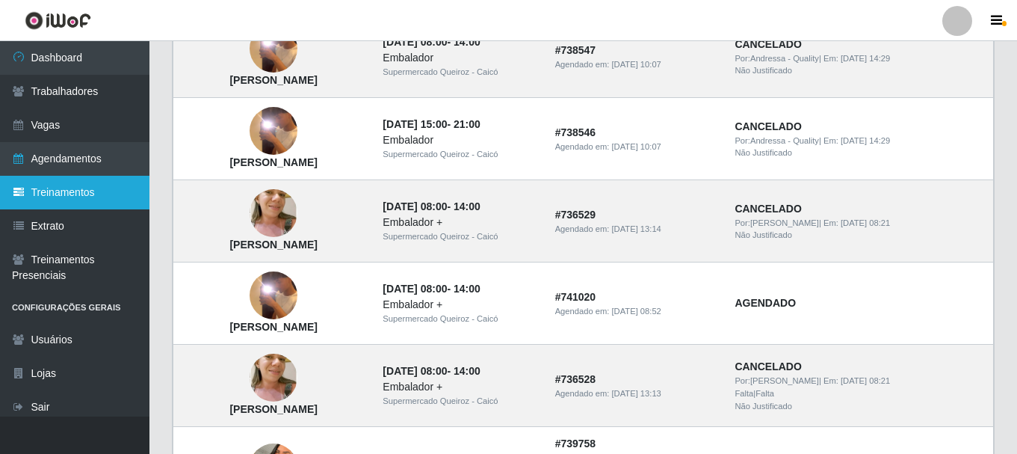
click at [72, 195] on link "Treinamentos" at bounding box center [75, 193] width 150 height 34
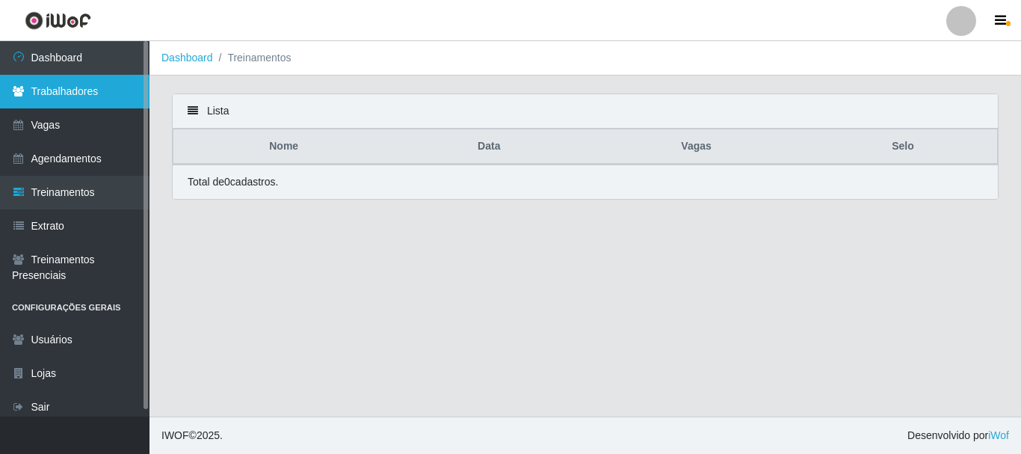
click at [84, 93] on link "Trabalhadores" at bounding box center [75, 92] width 150 height 34
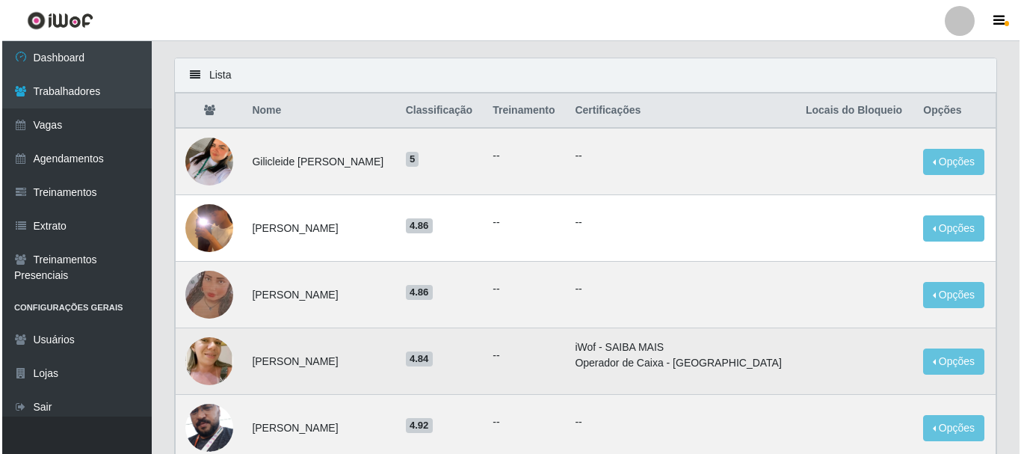
scroll to position [75, 0]
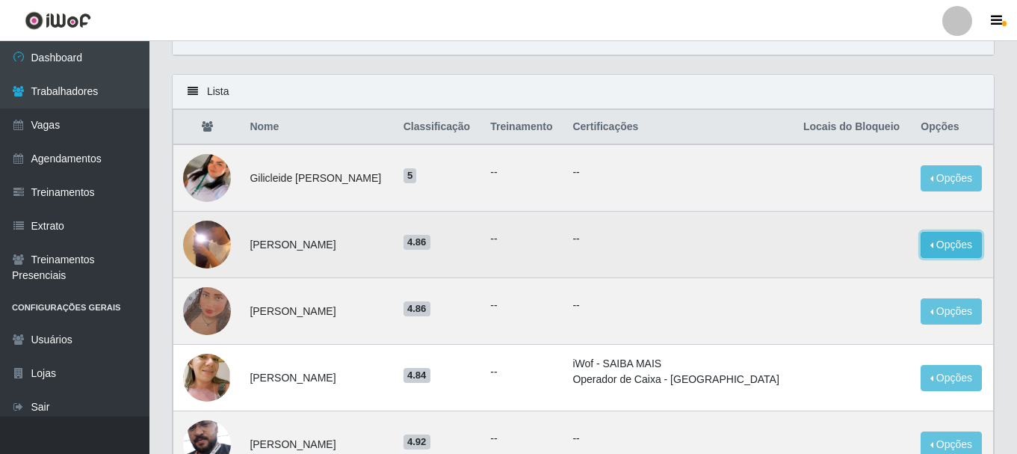
click at [963, 241] on button "Opções" at bounding box center [951, 245] width 61 height 26
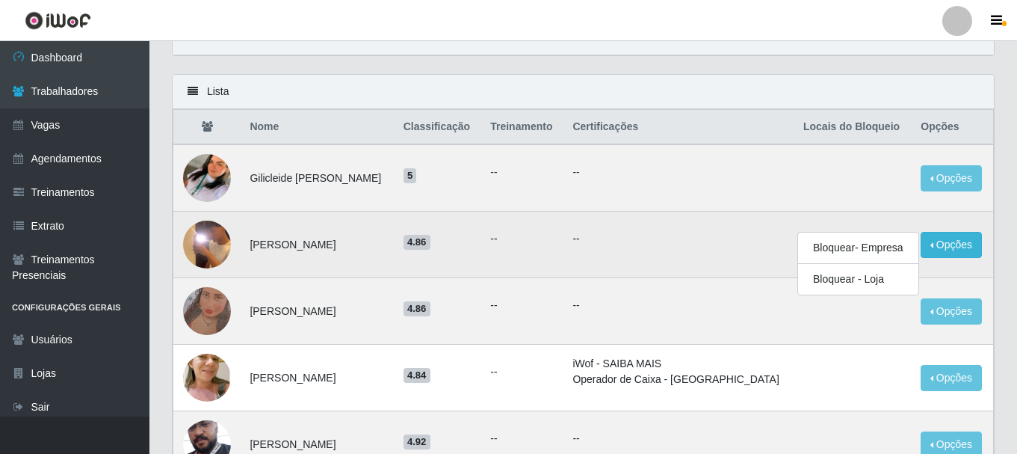
click at [593, 265] on td "--" at bounding box center [679, 245] width 231 height 67
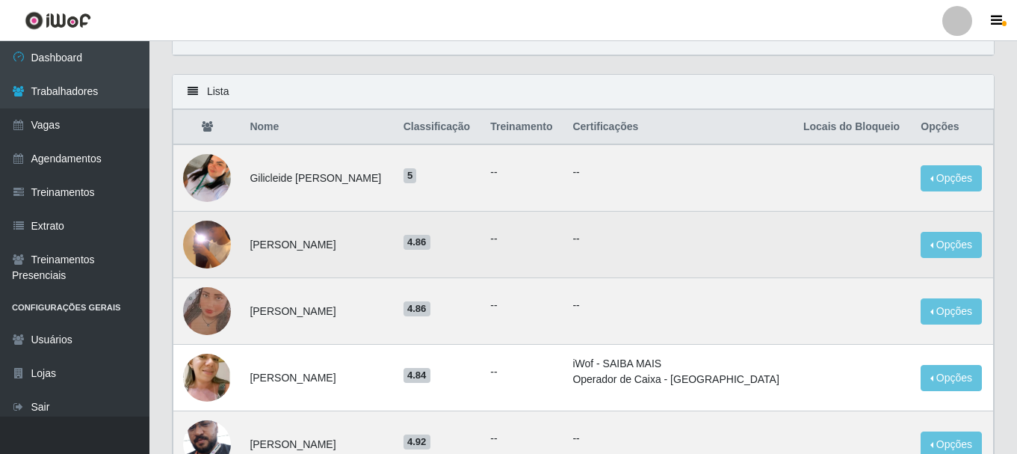
click at [564, 250] on td "--" at bounding box center [522, 245] width 82 height 67
click at [332, 242] on td "[PERSON_NAME] [PERSON_NAME]" at bounding box center [317, 245] width 153 height 67
click at [208, 238] on img at bounding box center [207, 244] width 48 height 106
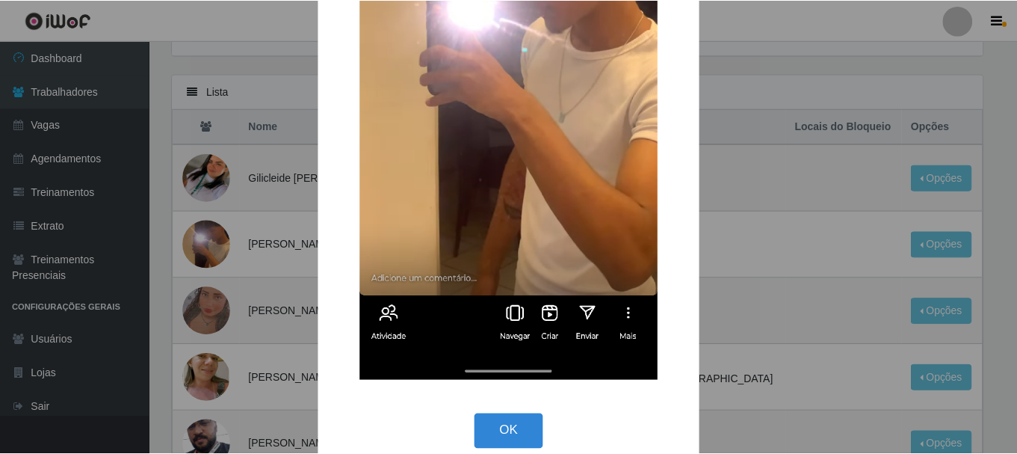
scroll to position [342, 0]
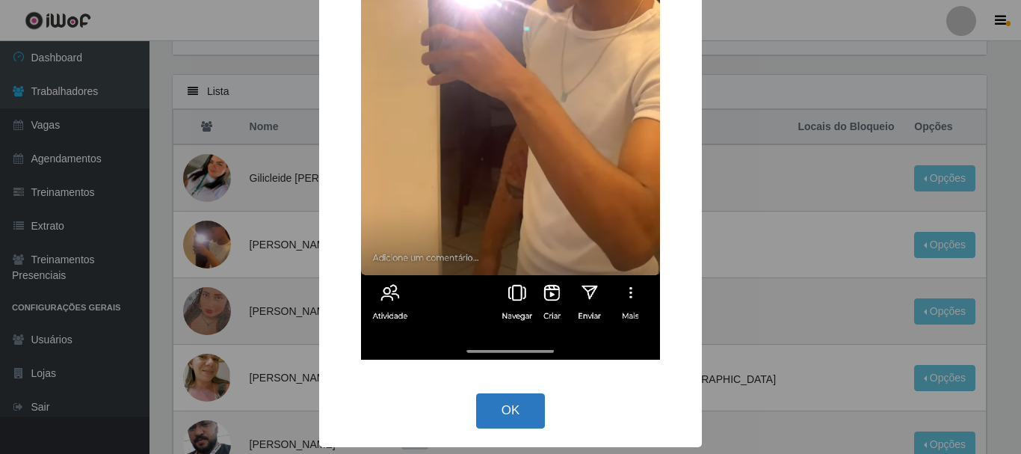
click at [523, 400] on button "OK" at bounding box center [511, 410] width 70 height 35
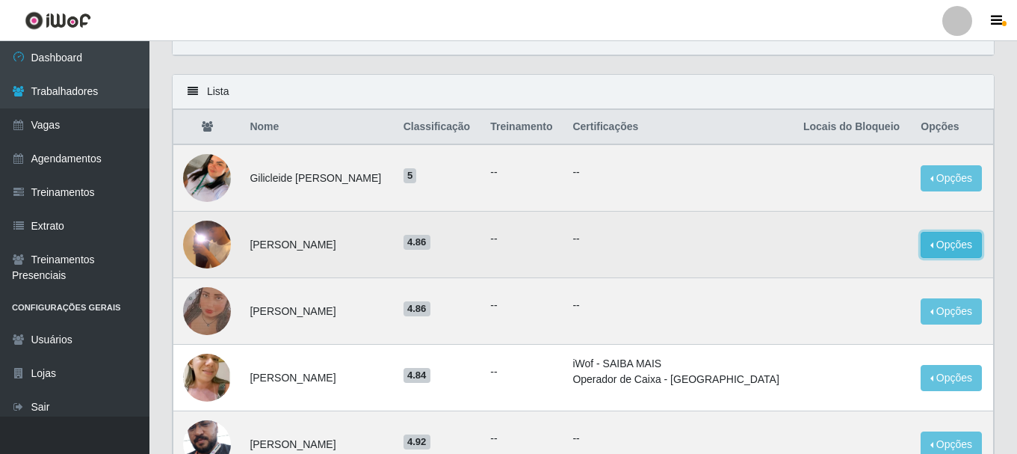
click at [939, 244] on button "Opções" at bounding box center [951, 245] width 61 height 26
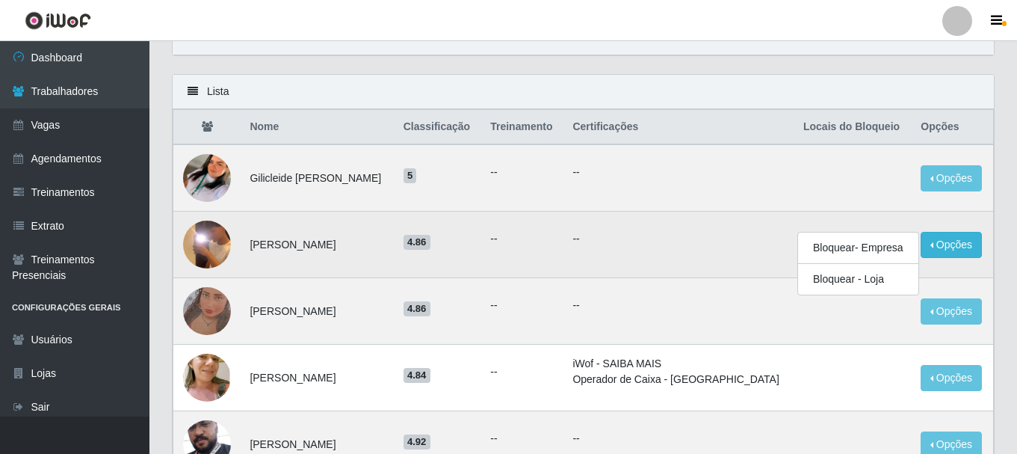
click at [715, 242] on p "--" at bounding box center [679, 239] width 213 height 16
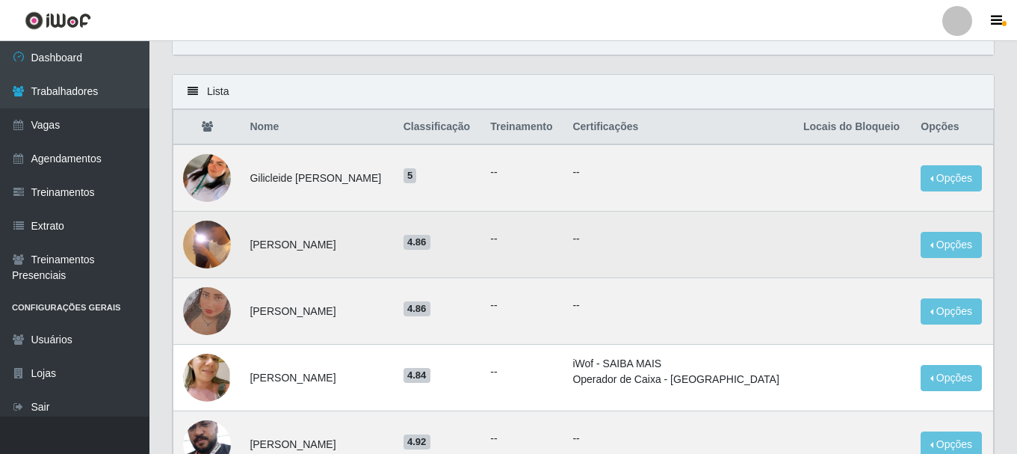
drag, startPoint x: 787, startPoint y: 244, endPoint x: 595, endPoint y: 262, distance: 193.0
click at [605, 239] on p "--" at bounding box center [679, 239] width 213 height 16
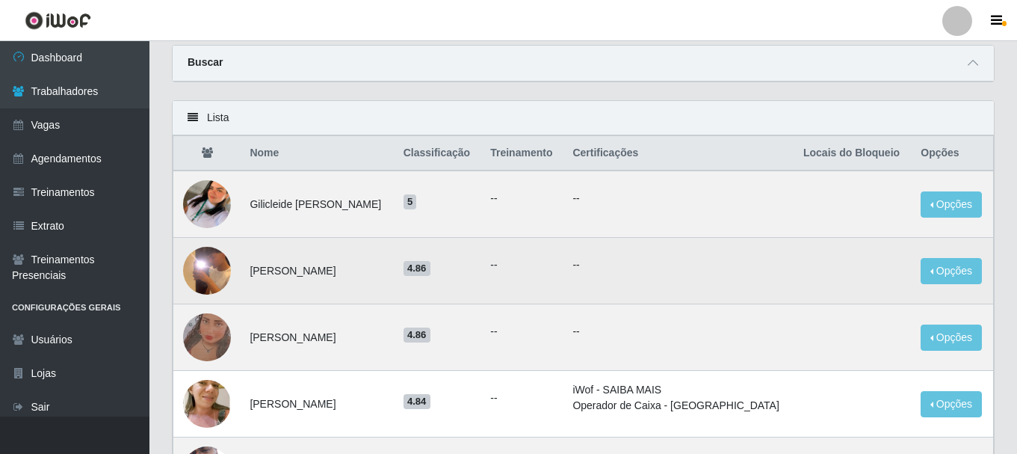
scroll to position [75, 0]
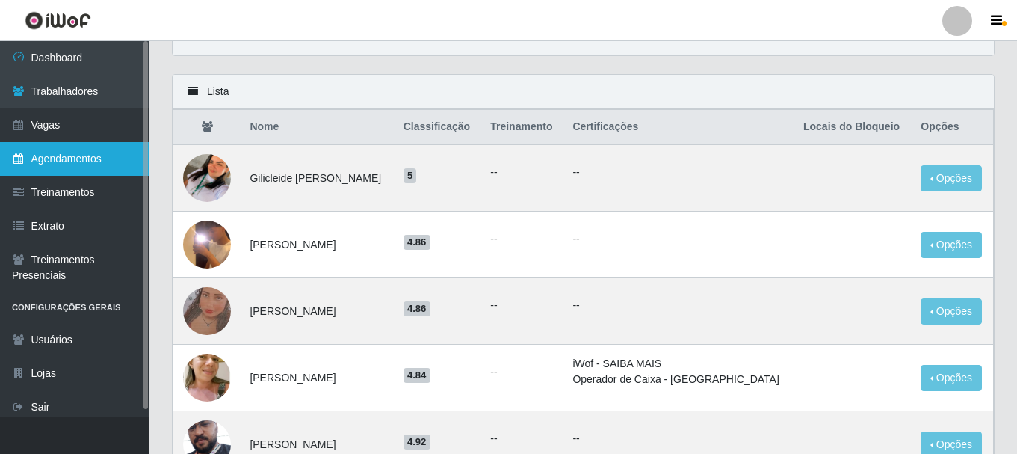
click at [67, 161] on link "Agendamentos" at bounding box center [75, 159] width 150 height 34
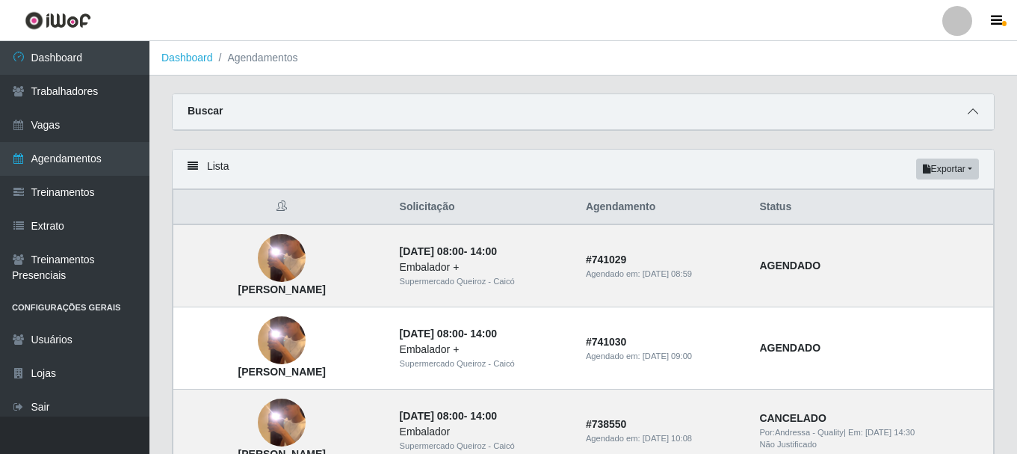
click at [971, 114] on icon at bounding box center [973, 111] width 10 height 10
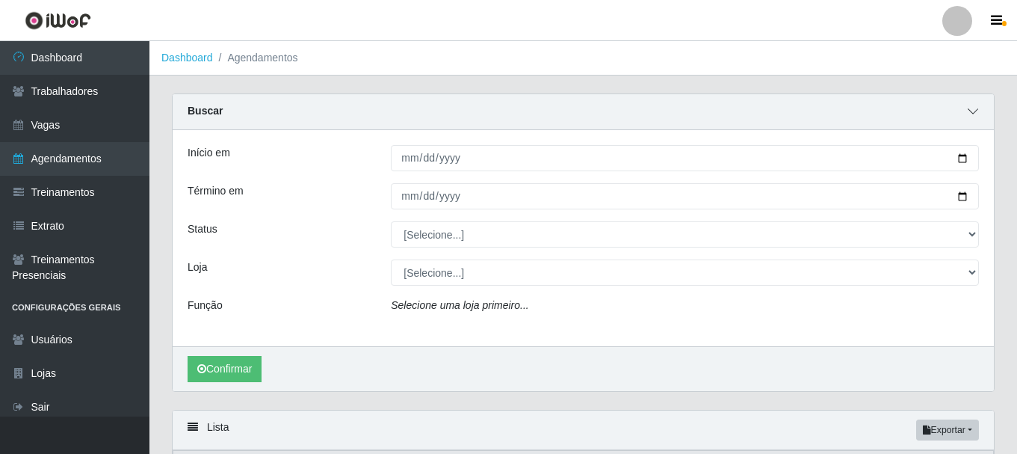
click at [970, 112] on icon at bounding box center [973, 111] width 10 height 10
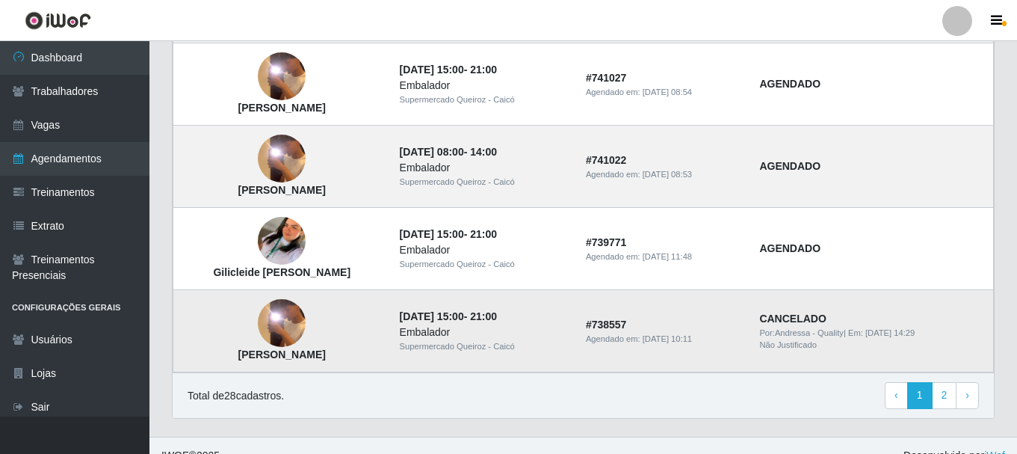
scroll to position [1107, 0]
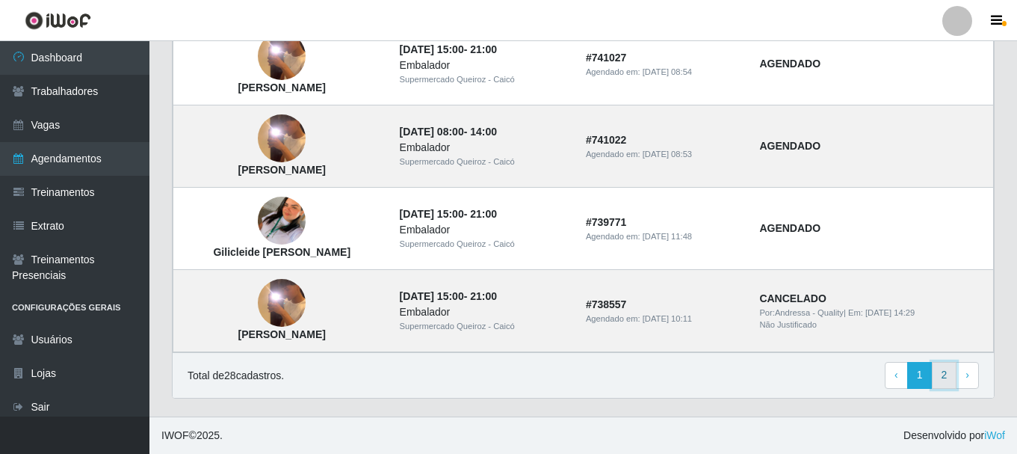
click at [946, 372] on link "2" at bounding box center [944, 375] width 25 height 27
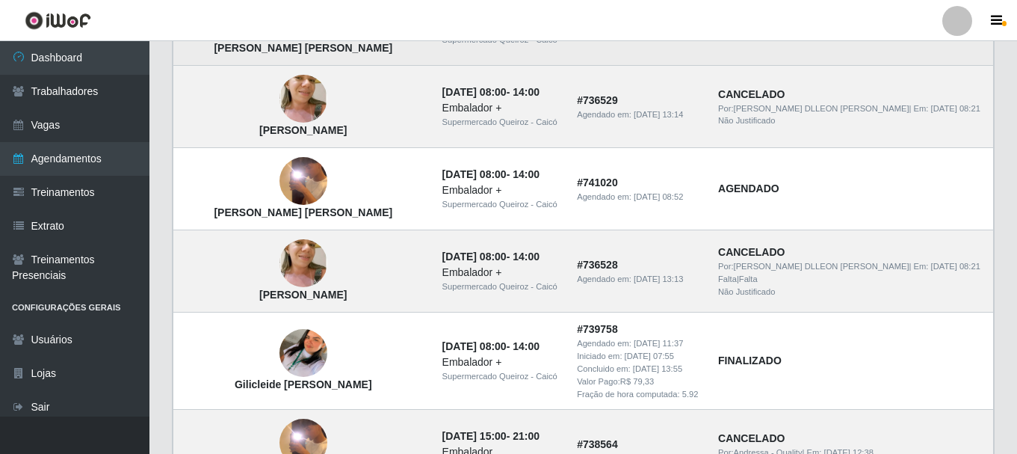
scroll to position [523, 0]
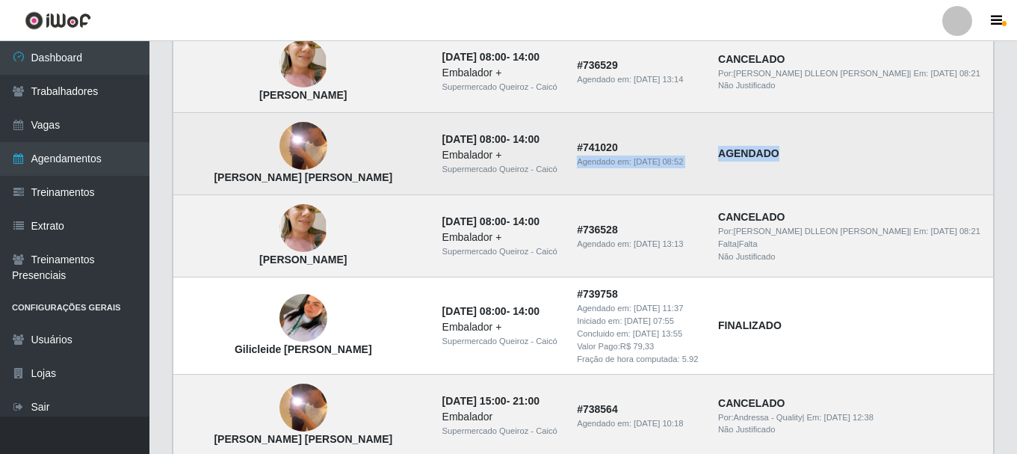
drag, startPoint x: 980, startPoint y: 152, endPoint x: 696, endPoint y: 142, distance: 284.2
click at [696, 142] on tr "[PERSON_NAME] [PERSON_NAME] [DATE] 08:00 - 14:00 Embalador + Supermercado [PERS…" at bounding box center [583, 154] width 821 height 82
click at [907, 164] on td "AGENDADO" at bounding box center [851, 154] width 284 height 82
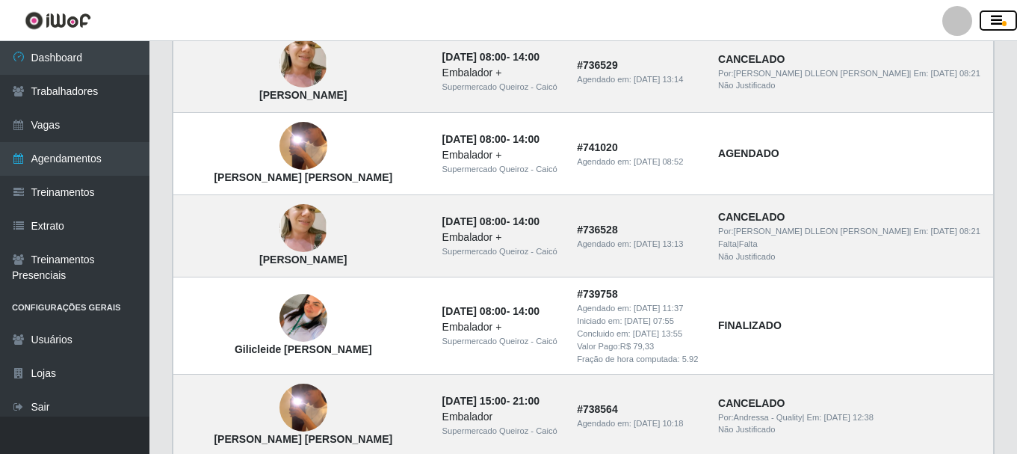
click at [1001, 20] on icon "button" at bounding box center [996, 20] width 11 height 13
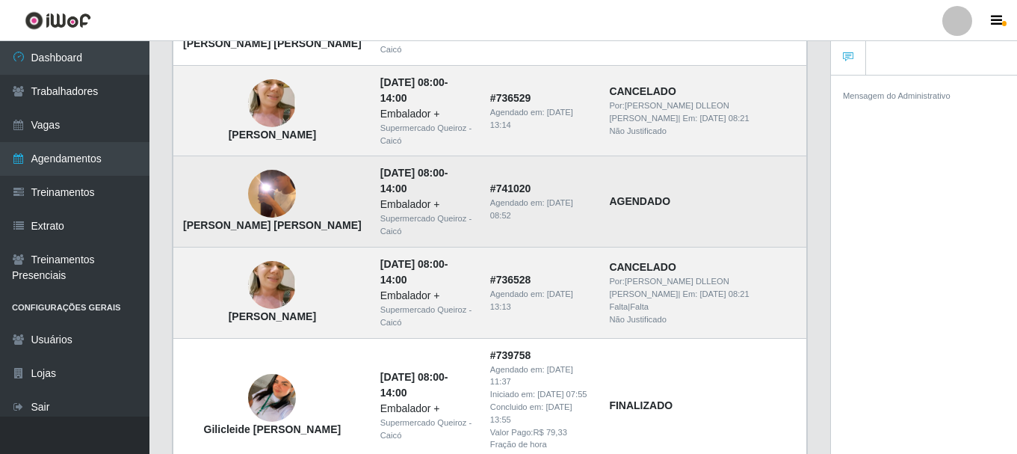
click at [789, 177] on td "AGENDADO" at bounding box center [703, 201] width 206 height 91
click at [727, 164] on td "AGENDADO" at bounding box center [703, 201] width 206 height 91
click at [758, 165] on td "AGENDADO" at bounding box center [703, 201] width 206 height 91
click at [758, 164] on td "AGENDADO" at bounding box center [703, 201] width 206 height 91
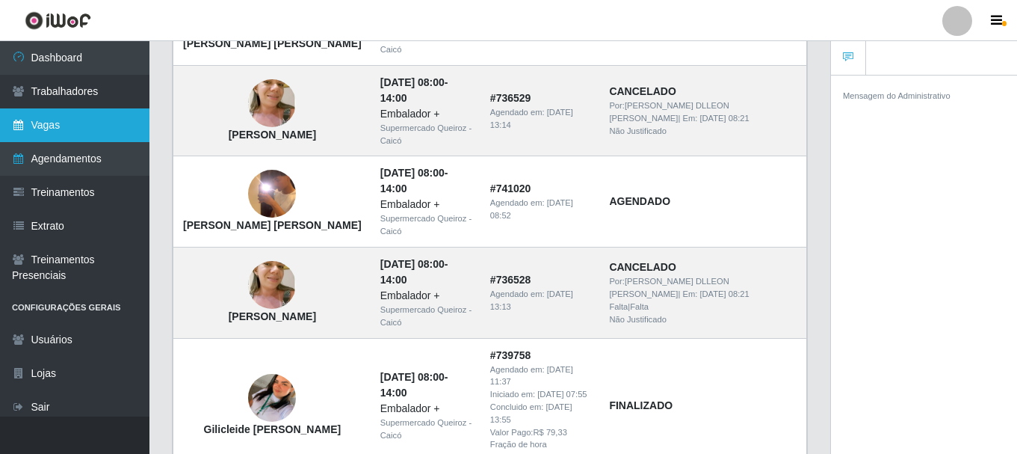
click at [83, 125] on link "Vagas" at bounding box center [75, 125] width 150 height 34
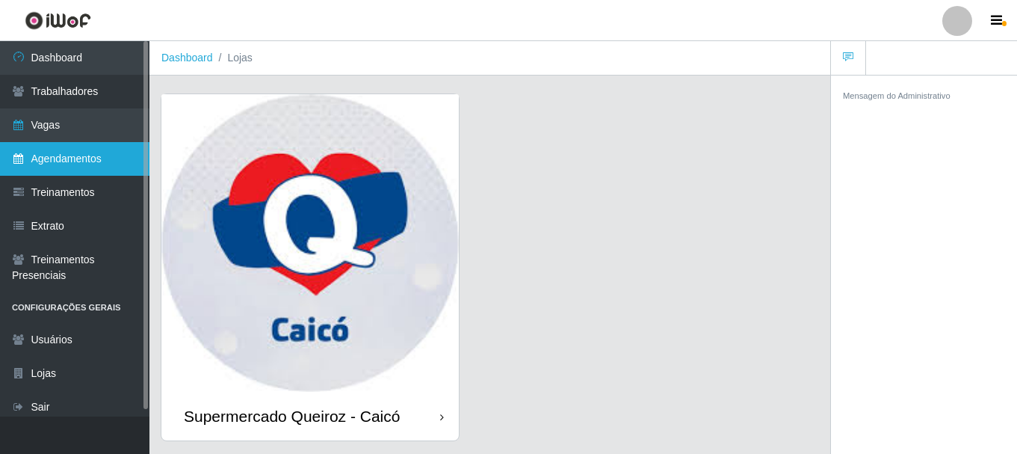
click at [63, 156] on link "Agendamentos" at bounding box center [75, 159] width 150 height 34
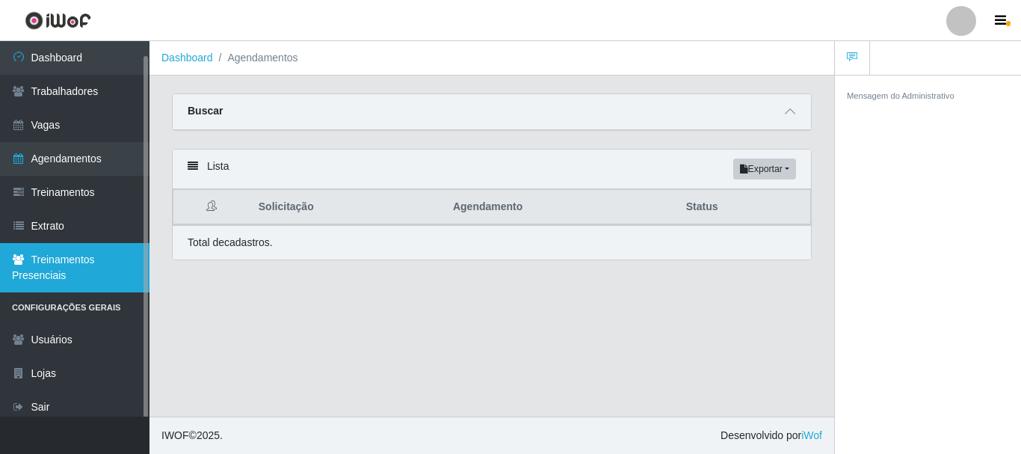
scroll to position [7, 0]
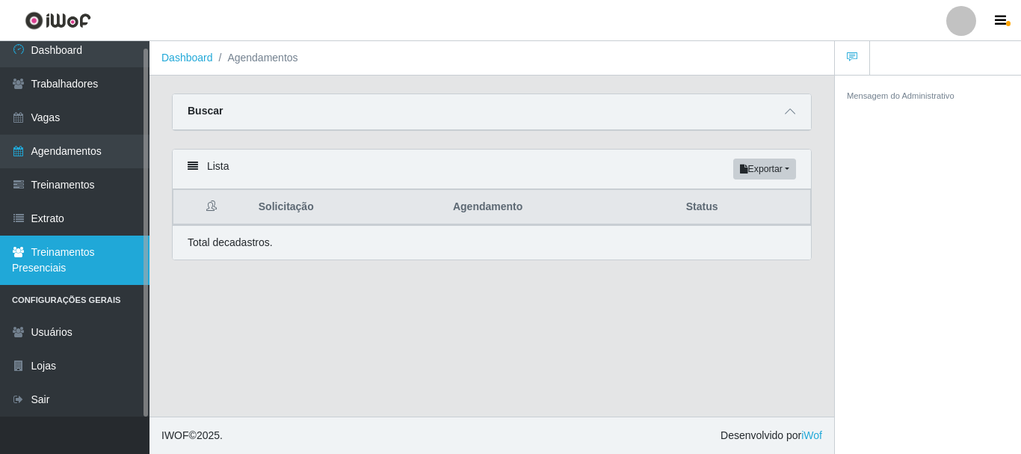
click at [75, 260] on link "Treinamentos Presenciais" at bounding box center [75, 259] width 150 height 49
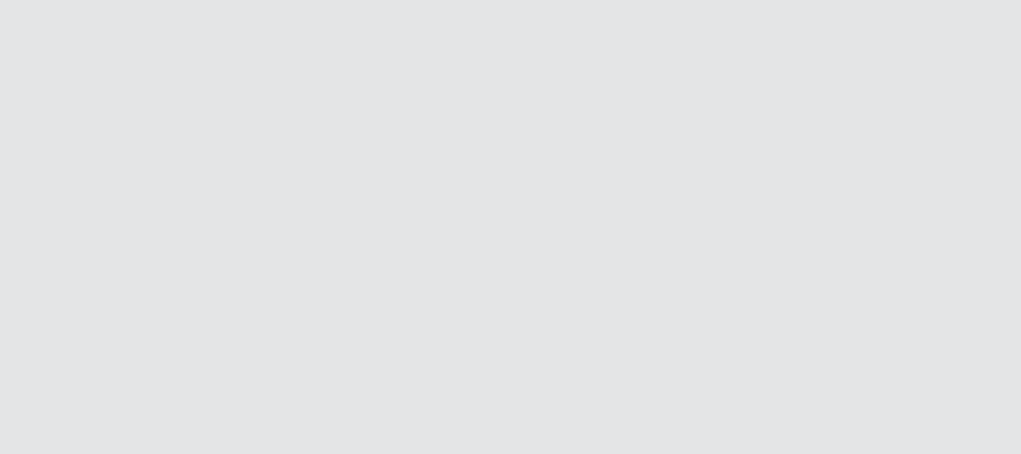
drag, startPoint x: 28, startPoint y: 374, endPoint x: 259, endPoint y: 306, distance: 240.8
click at [213, 0] on html at bounding box center [510, 0] width 1021 height 0
drag, startPoint x: 1020, startPoint y: 210, endPoint x: 584, endPoint y: 174, distance: 438.1
click at [748, 0] on html at bounding box center [510, 0] width 1021 height 0
drag, startPoint x: 21, startPoint y: 0, endPoint x: 167, endPoint y: 132, distance: 196.4
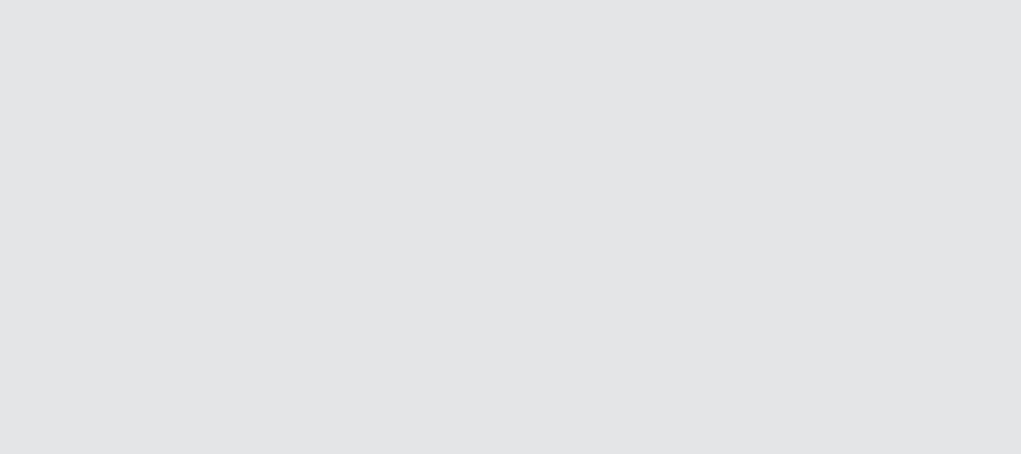
click at [167, 0] on html at bounding box center [510, 0] width 1021 height 0
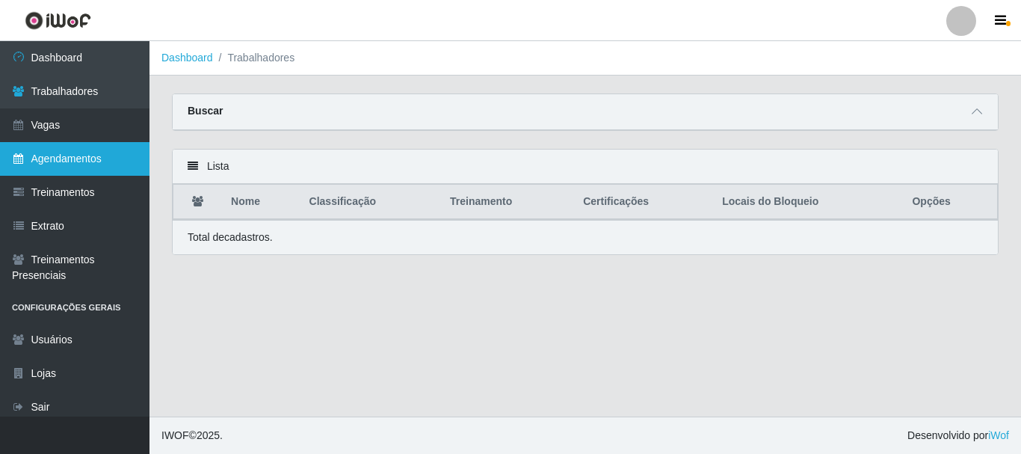
click at [69, 157] on link "Agendamentos" at bounding box center [75, 159] width 150 height 34
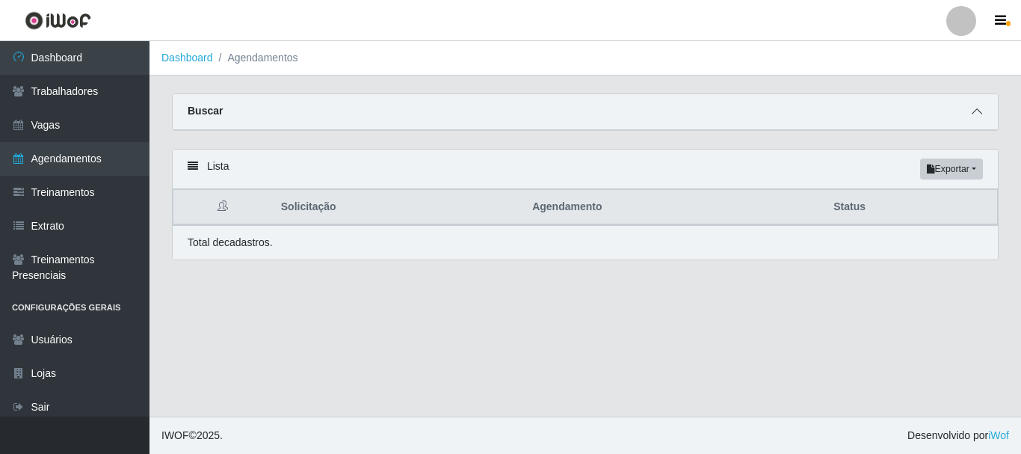
click at [981, 108] on icon at bounding box center [977, 111] width 10 height 10
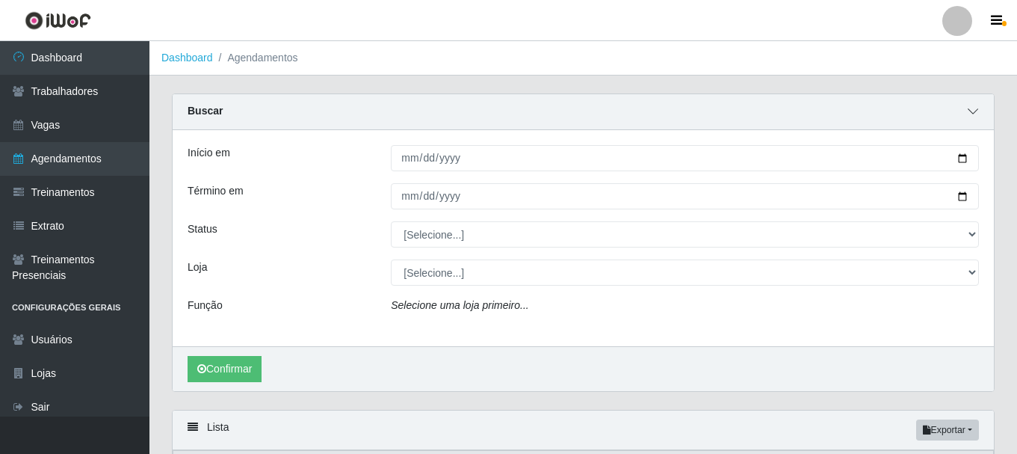
click at [970, 108] on icon at bounding box center [973, 111] width 10 height 10
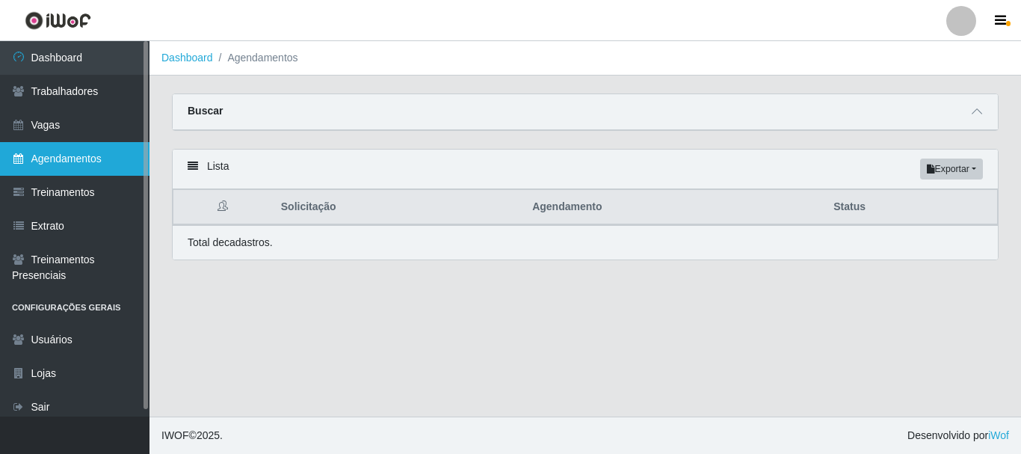
click at [101, 155] on link "Agendamentos" at bounding box center [75, 159] width 150 height 34
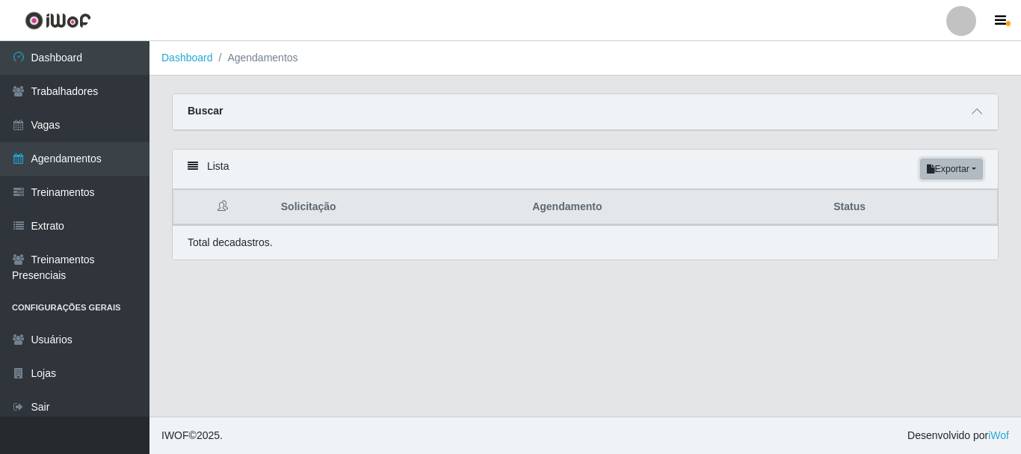
click at [973, 169] on button "Exportar" at bounding box center [951, 168] width 63 height 21
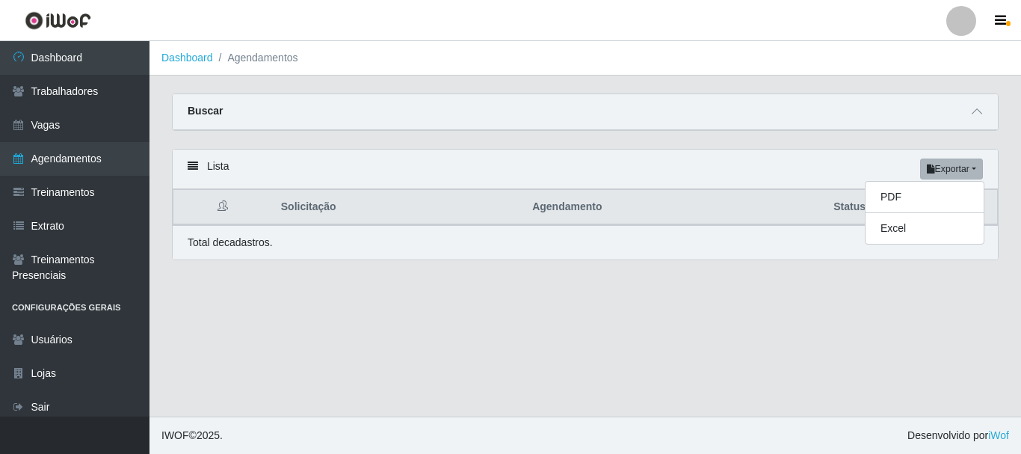
click at [803, 173] on div "Lista Exportar PDF Excel" at bounding box center [585, 170] width 825 height 40
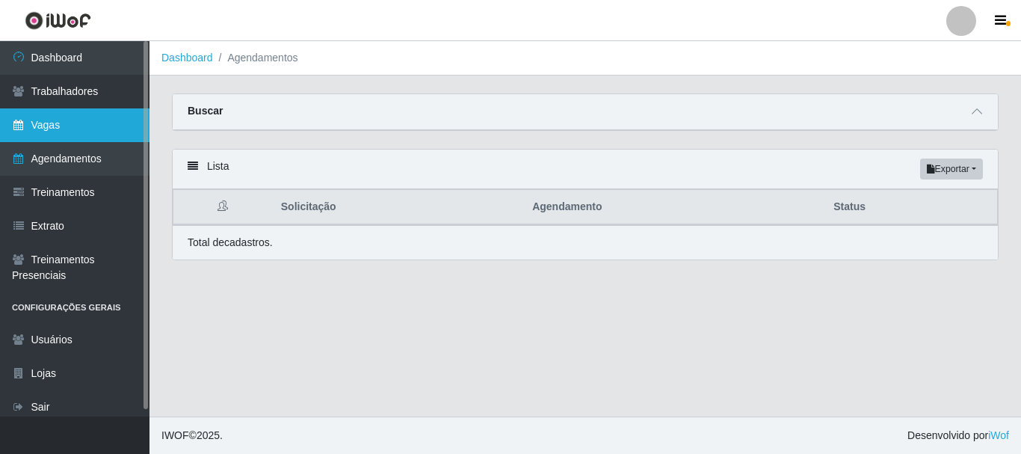
click at [77, 128] on link "Vagas" at bounding box center [75, 125] width 150 height 34
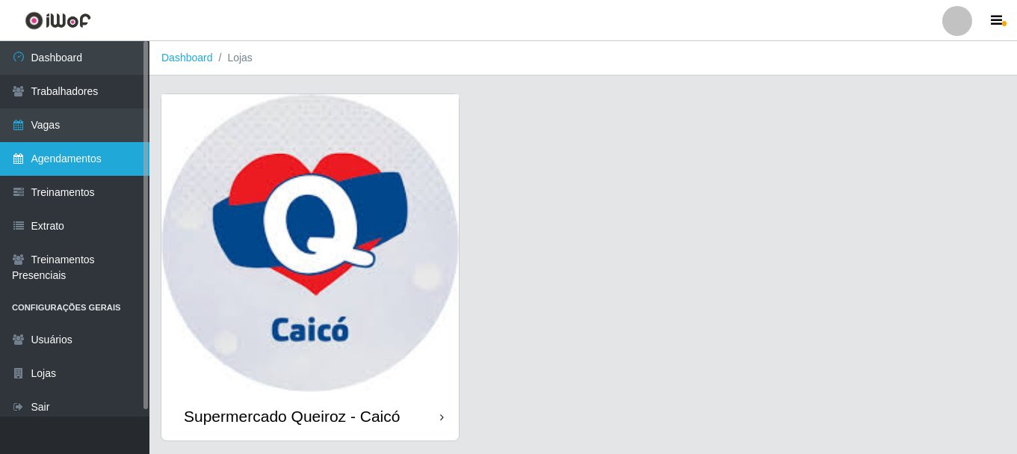
click at [84, 160] on link "Agendamentos" at bounding box center [75, 159] width 150 height 34
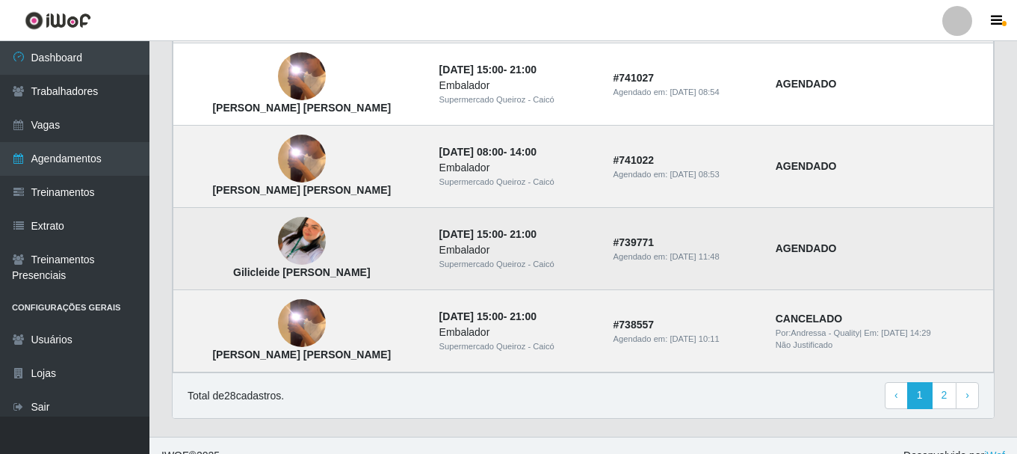
scroll to position [1107, 0]
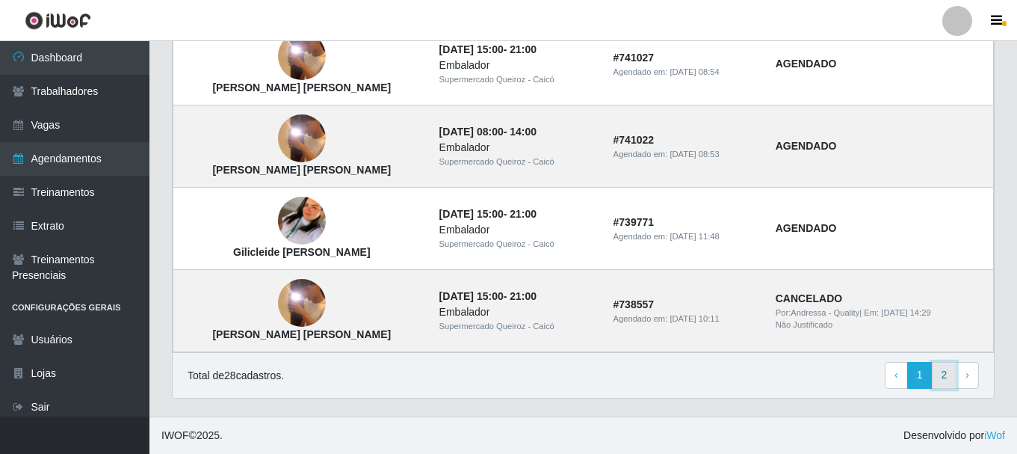
click at [954, 372] on link "2" at bounding box center [944, 375] width 25 height 27
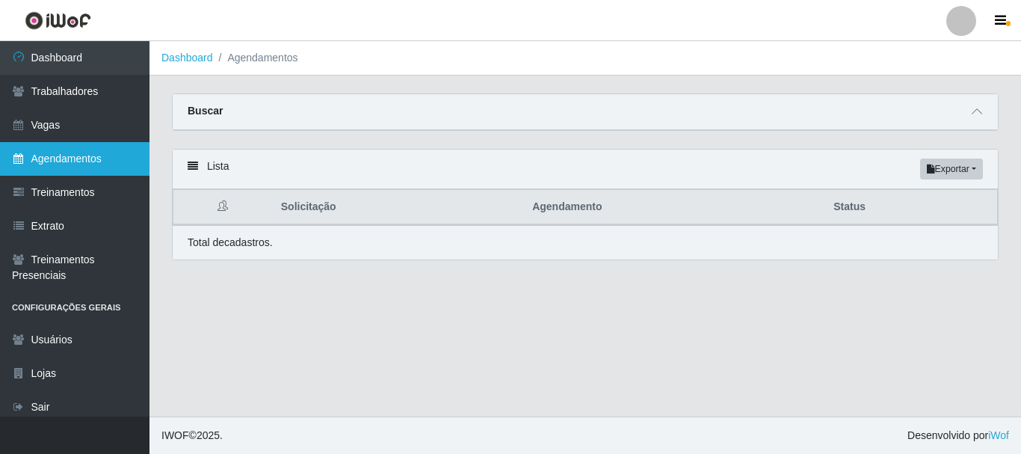
click at [67, 159] on link "Agendamentos" at bounding box center [75, 159] width 150 height 34
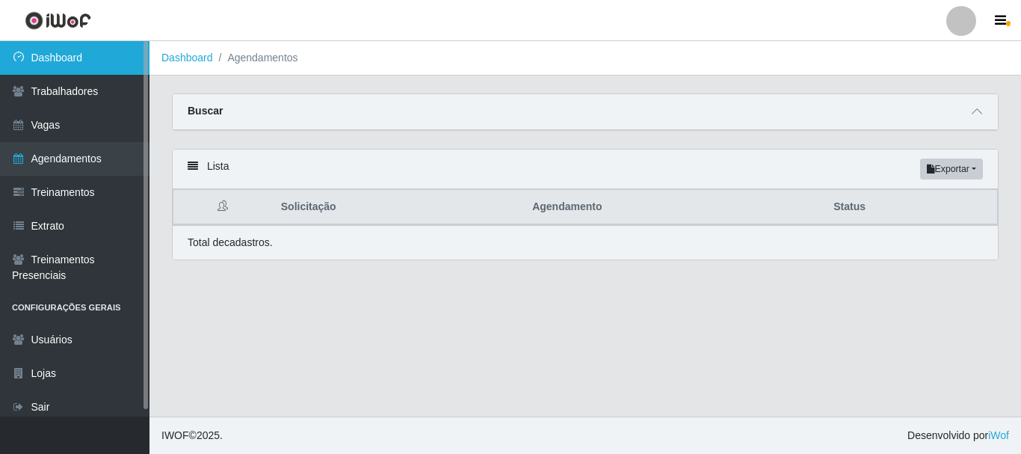
click at [61, 49] on link "Dashboard" at bounding box center [75, 58] width 150 height 34
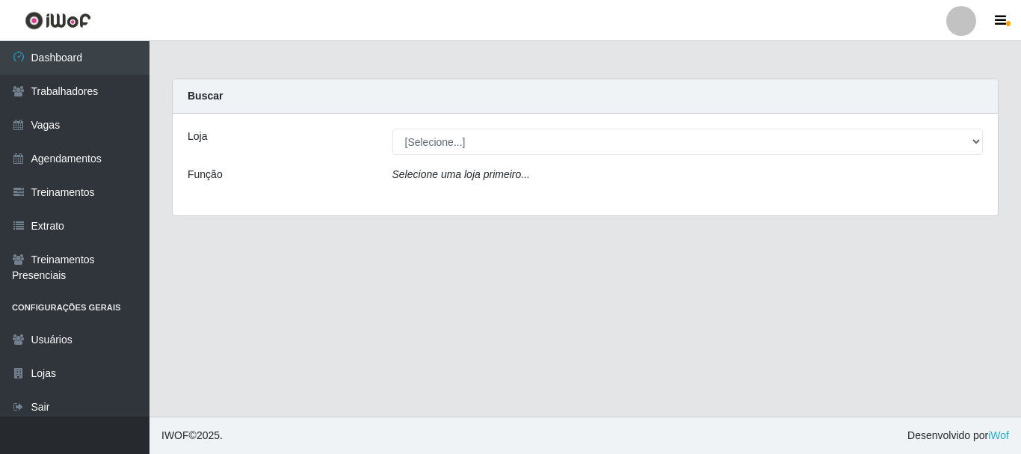
click at [185, 133] on div "Loja" at bounding box center [278, 142] width 205 height 26
click at [197, 141] on label "Loja" at bounding box center [197, 137] width 19 height 16
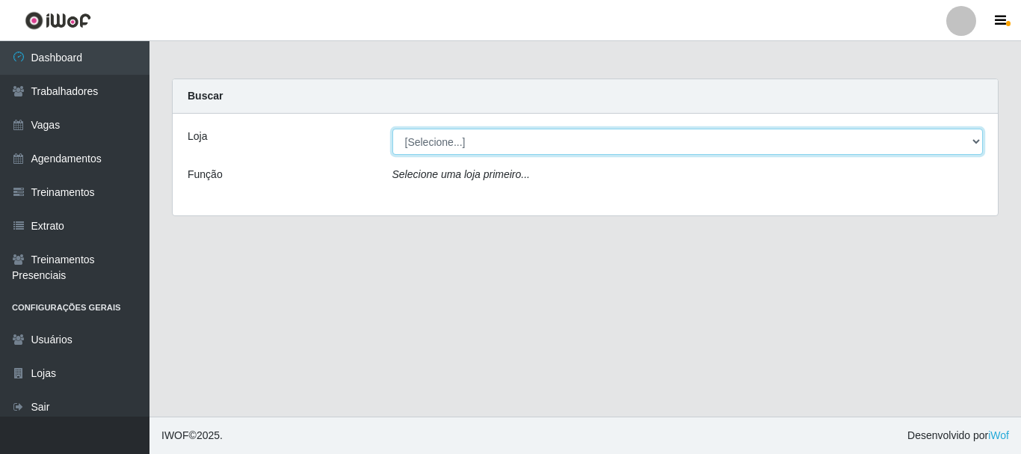
click at [392, 141] on select "[Selecione...] Supermercado Queiroz - Caicó" at bounding box center [687, 142] width 591 height 26
click at [979, 139] on select "[Selecione...] Supermercado Queiroz - Caicó" at bounding box center [687, 142] width 591 height 26
select select "512"
click at [392, 129] on select "[Selecione...] Supermercado Queiroz - Caicó" at bounding box center [687, 142] width 591 height 26
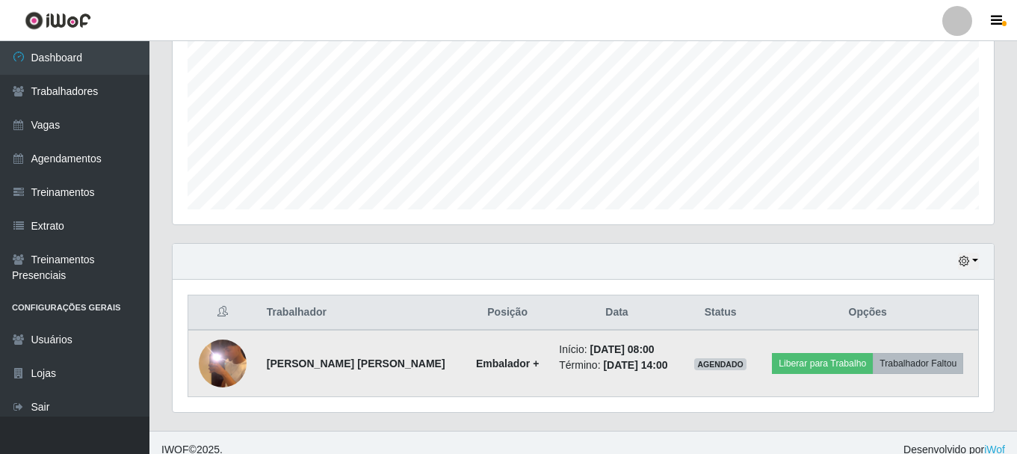
scroll to position [339, 0]
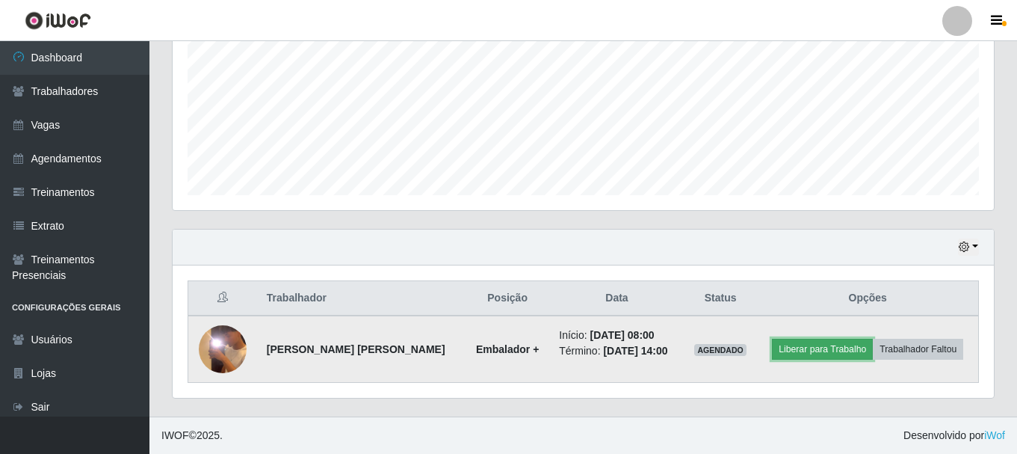
click at [821, 348] on button "Liberar para Trabalho" at bounding box center [822, 349] width 101 height 21
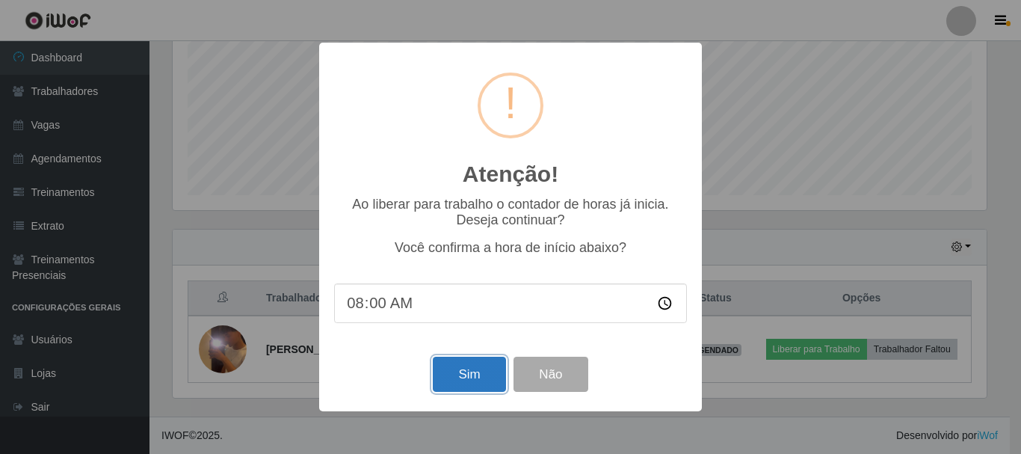
click at [486, 383] on button "Sim" at bounding box center [469, 374] width 73 height 35
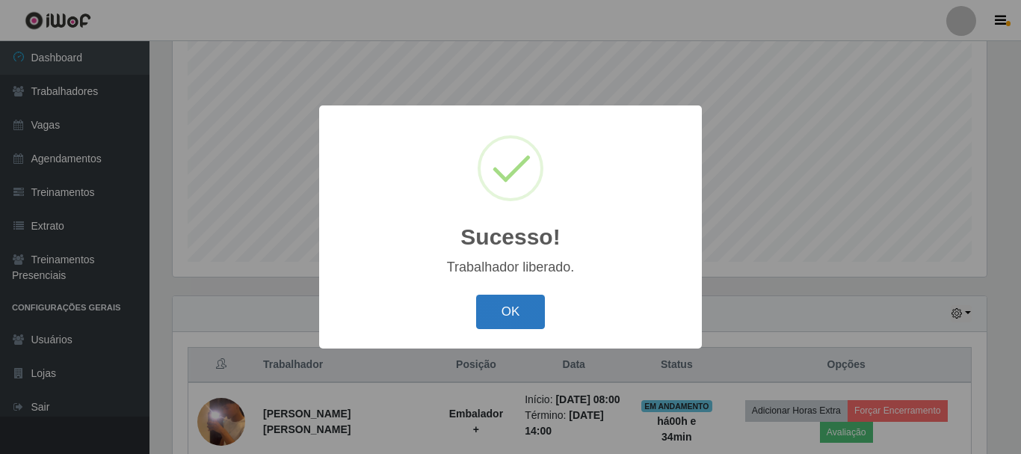
drag, startPoint x: 527, startPoint y: 292, endPoint x: 515, endPoint y: 307, distance: 19.1
click at [526, 294] on div "Sucesso! × Trabalhador liberado. OK Cancel" at bounding box center [510, 226] width 383 height 242
click at [515, 307] on button "OK" at bounding box center [511, 312] width 70 height 35
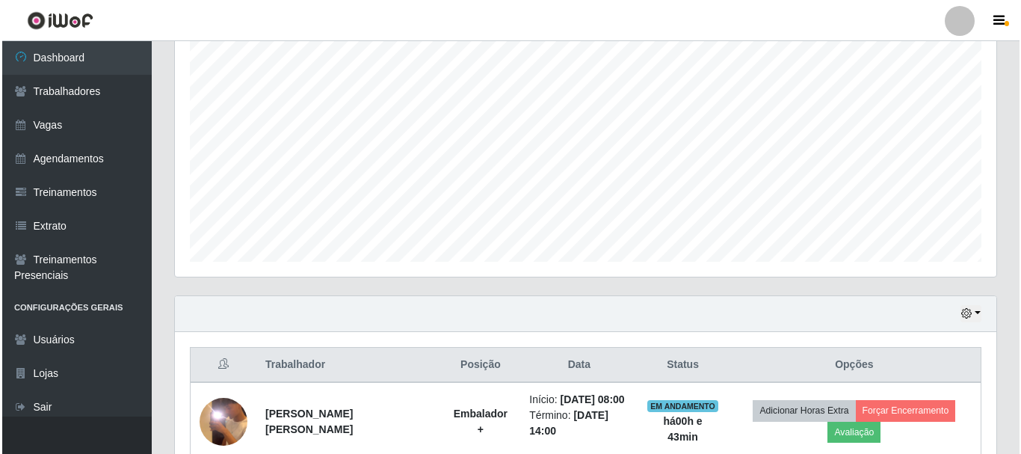
scroll to position [351, 0]
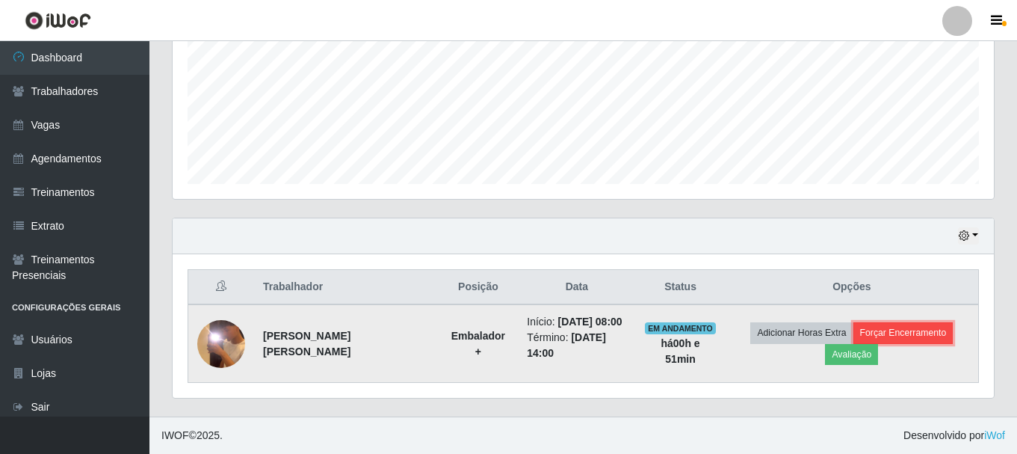
click at [910, 333] on button "Forçar Encerramento" at bounding box center [904, 332] width 100 height 21
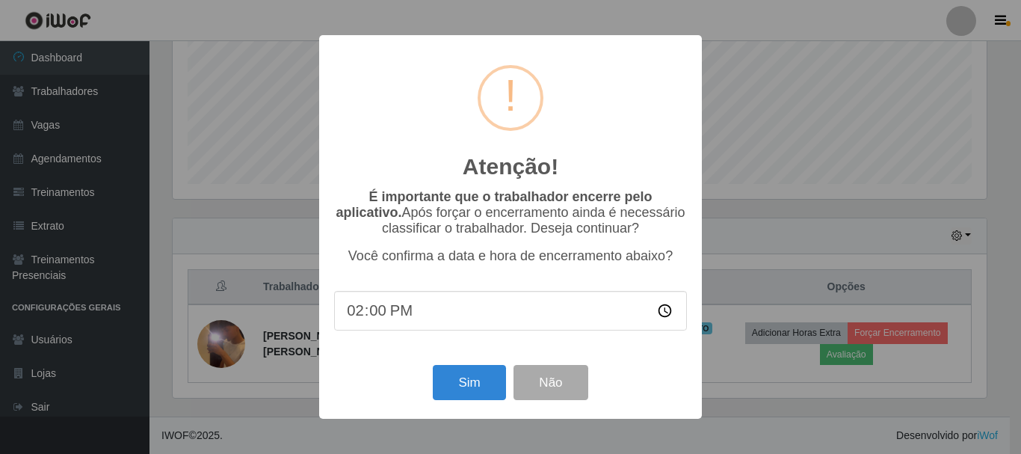
click at [828, 348] on div "Atenção! × É importante que o trabalhador encerre pelo aplicativo. Após forçar …" at bounding box center [510, 227] width 1021 height 454
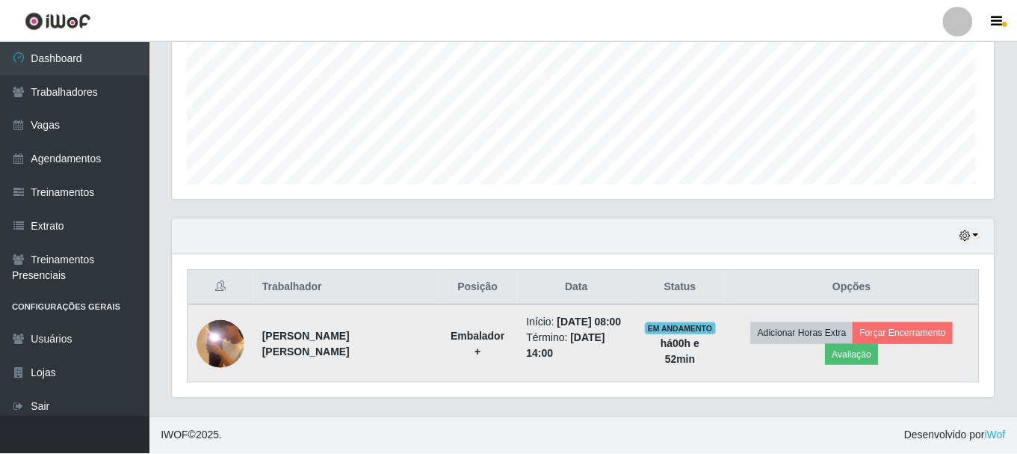
scroll to position [310, 822]
click at [846, 360] on button "Avaliação" at bounding box center [851, 354] width 53 height 21
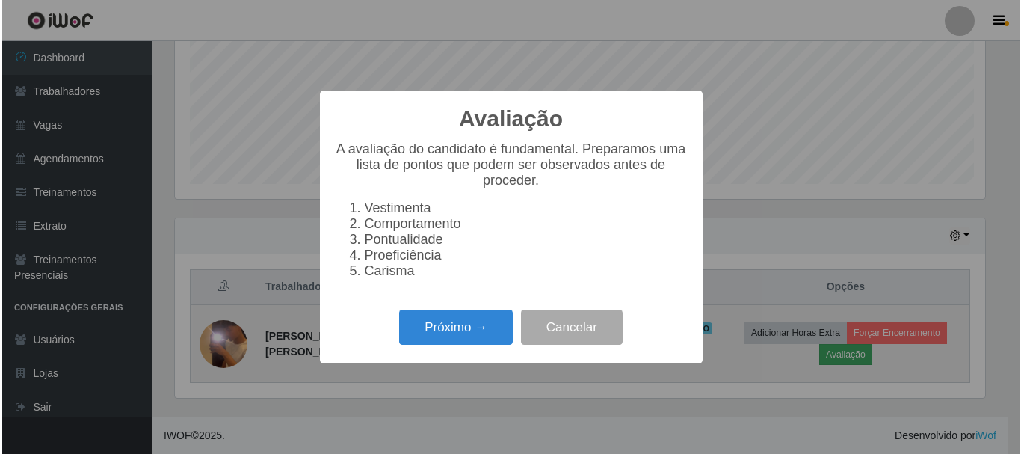
scroll to position [310, 814]
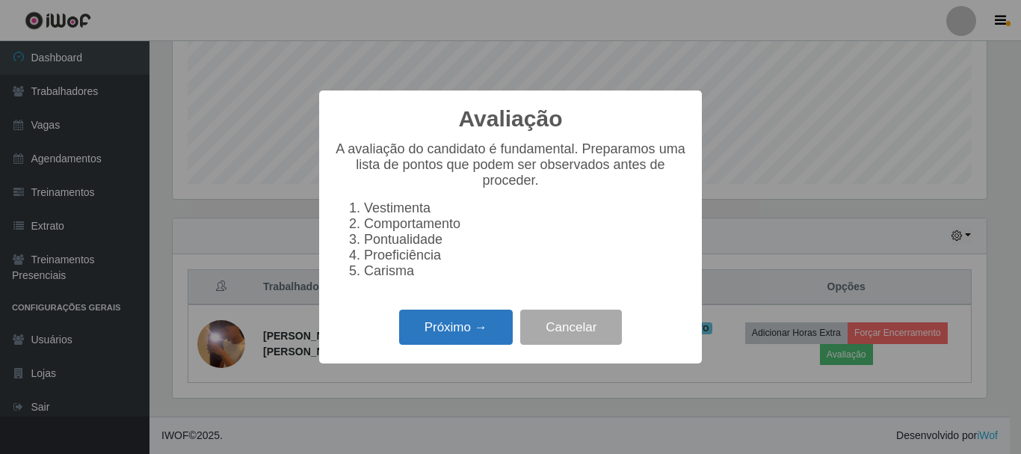
click at [483, 335] on button "Próximo →" at bounding box center [456, 326] width 114 height 35
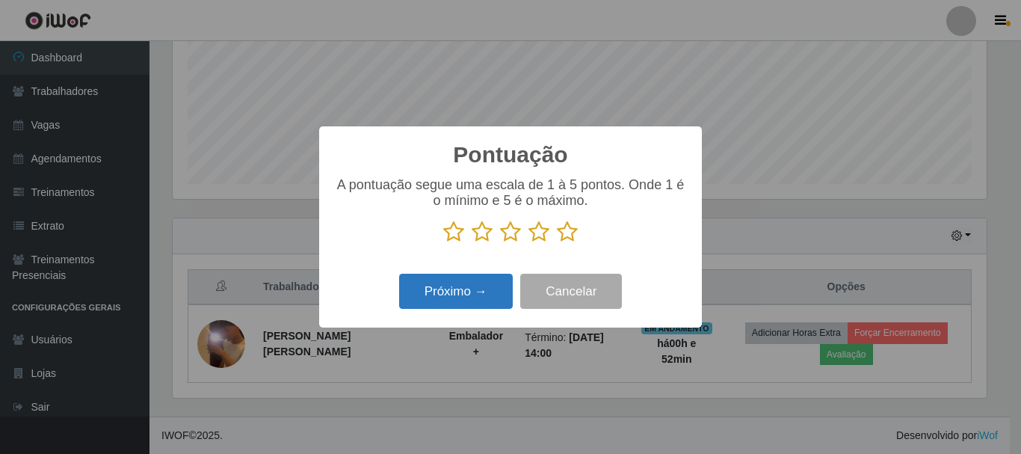
click at [469, 294] on button "Próximo →" at bounding box center [456, 291] width 114 height 35
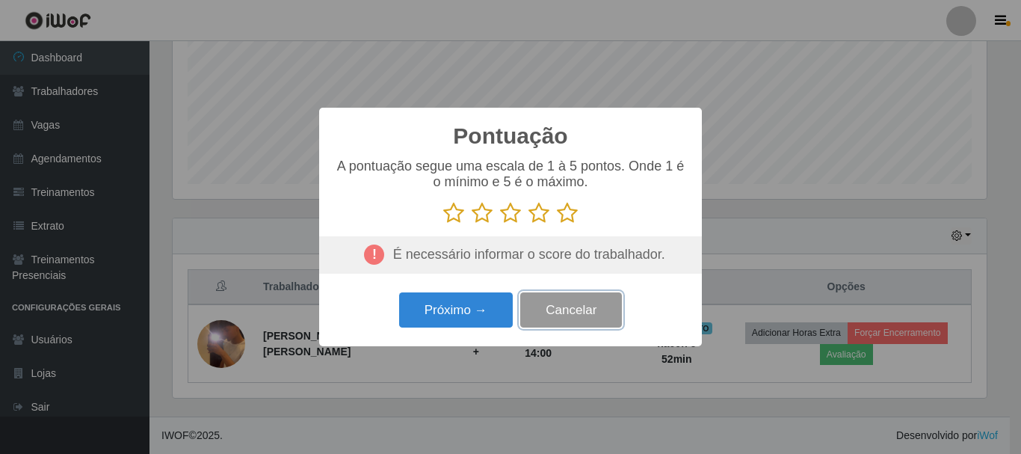
click at [544, 309] on button "Cancelar" at bounding box center [571, 309] width 102 height 35
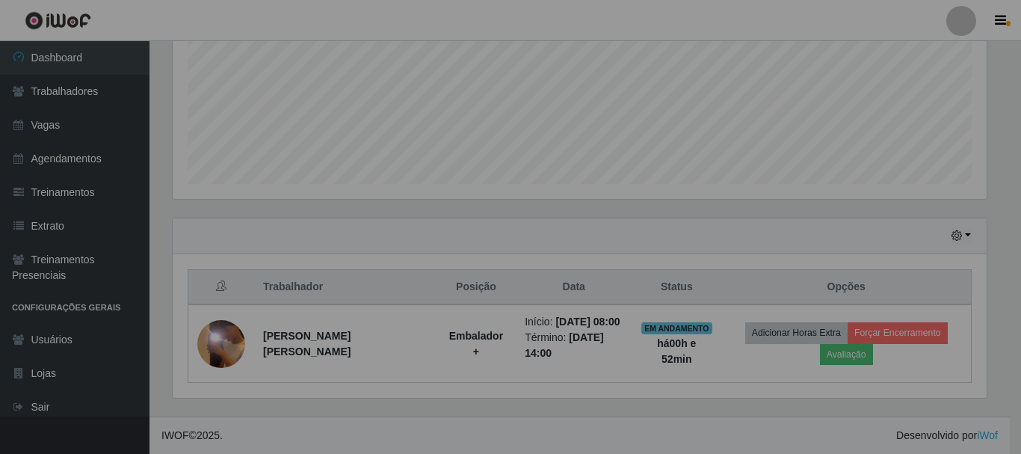
scroll to position [310, 822]
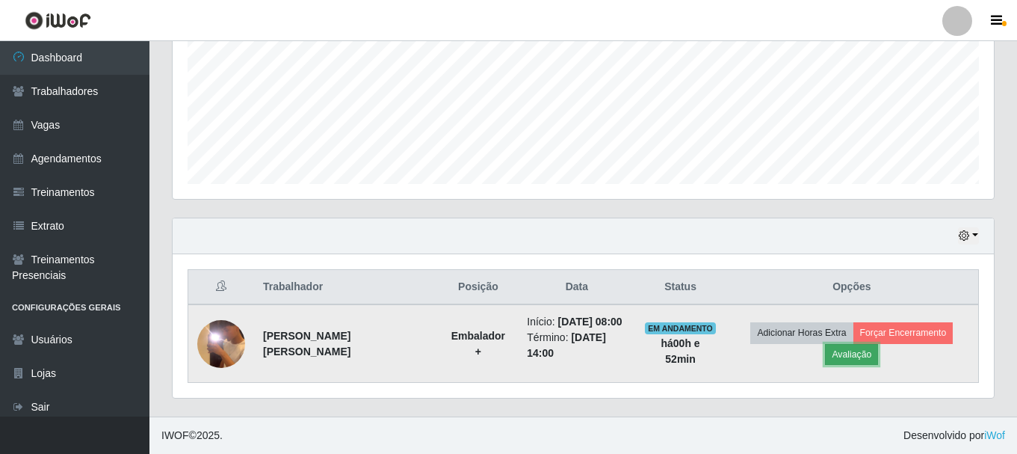
click at [857, 354] on button "Avaliação" at bounding box center [851, 354] width 53 height 21
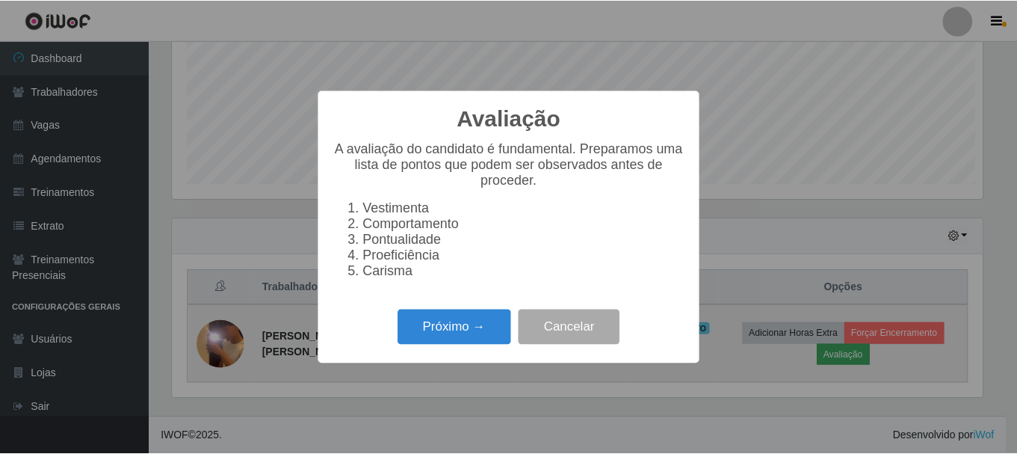
scroll to position [310, 814]
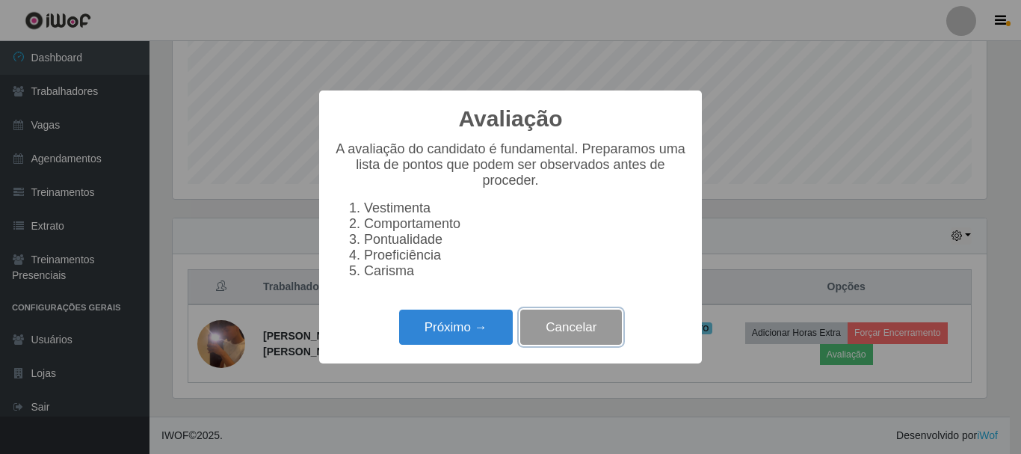
click at [573, 335] on button "Cancelar" at bounding box center [571, 326] width 102 height 35
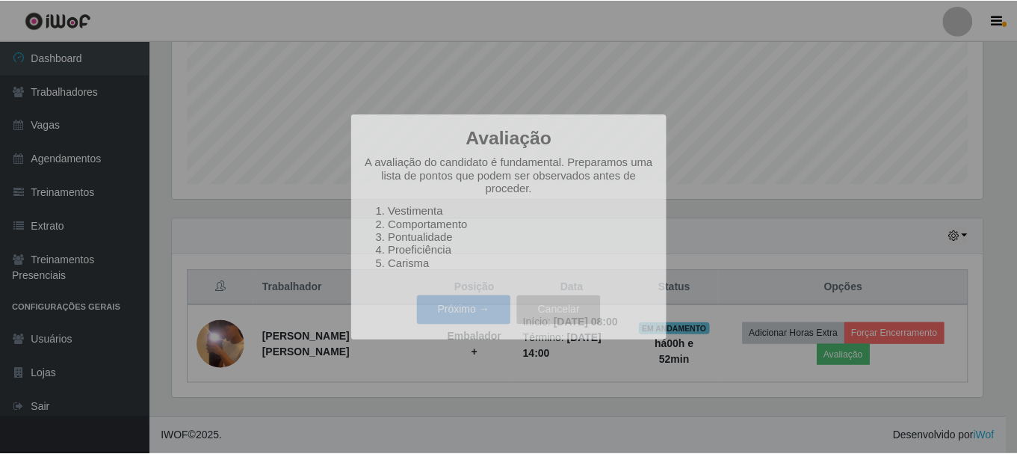
scroll to position [310, 822]
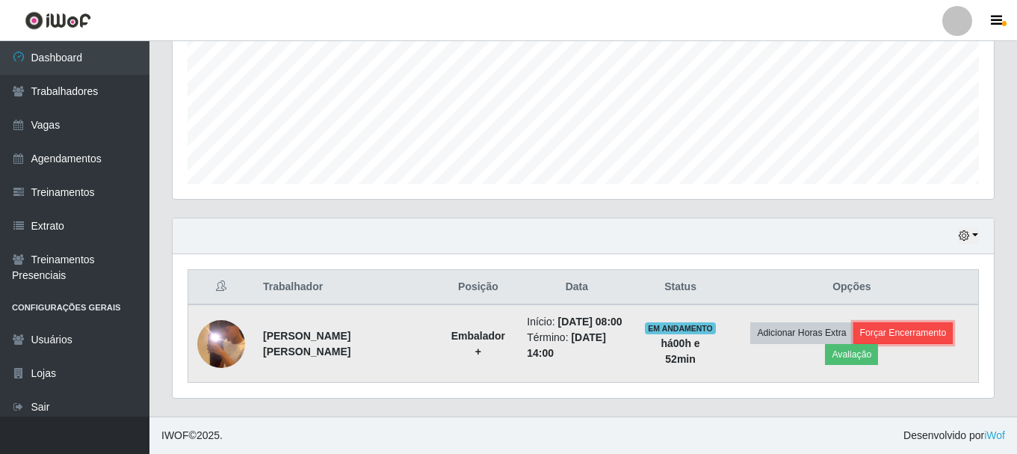
click at [917, 332] on button "Forçar Encerramento" at bounding box center [904, 332] width 100 height 21
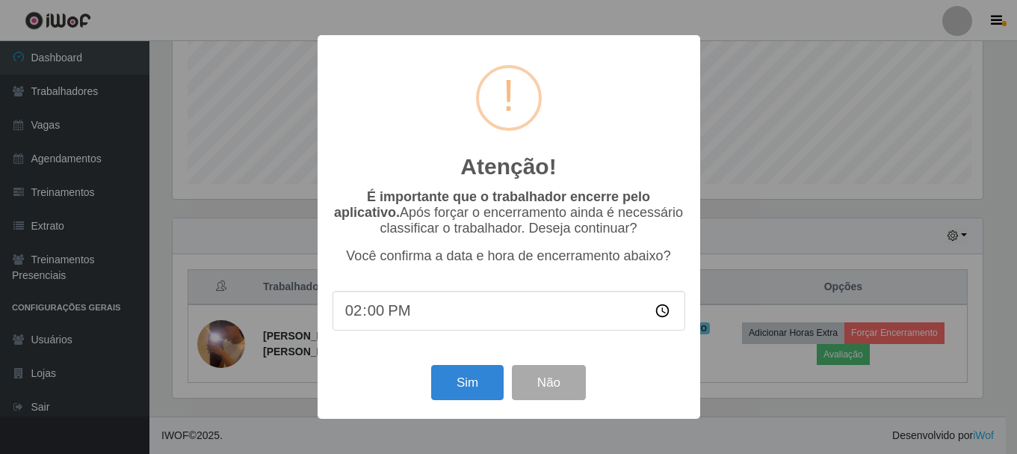
scroll to position [310, 814]
click at [573, 387] on button "Não" at bounding box center [551, 382] width 74 height 35
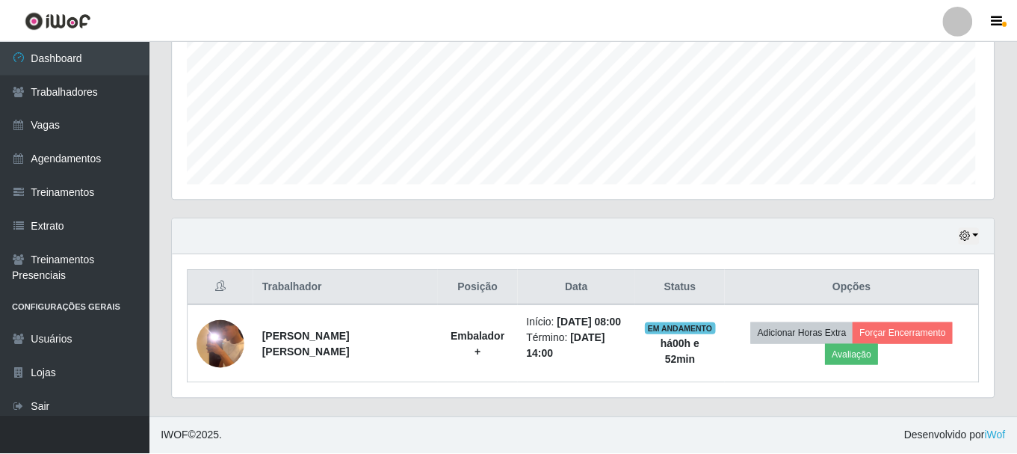
scroll to position [310, 822]
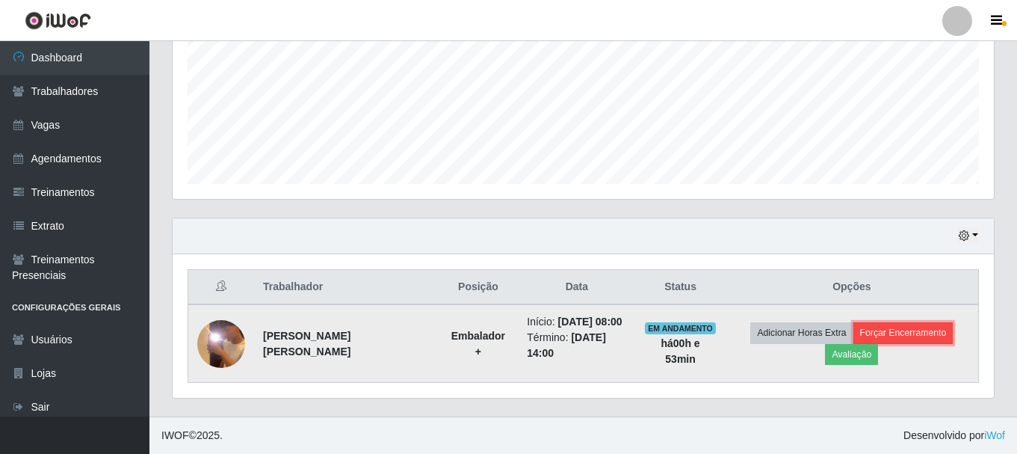
click at [900, 334] on button "Forçar Encerramento" at bounding box center [904, 332] width 100 height 21
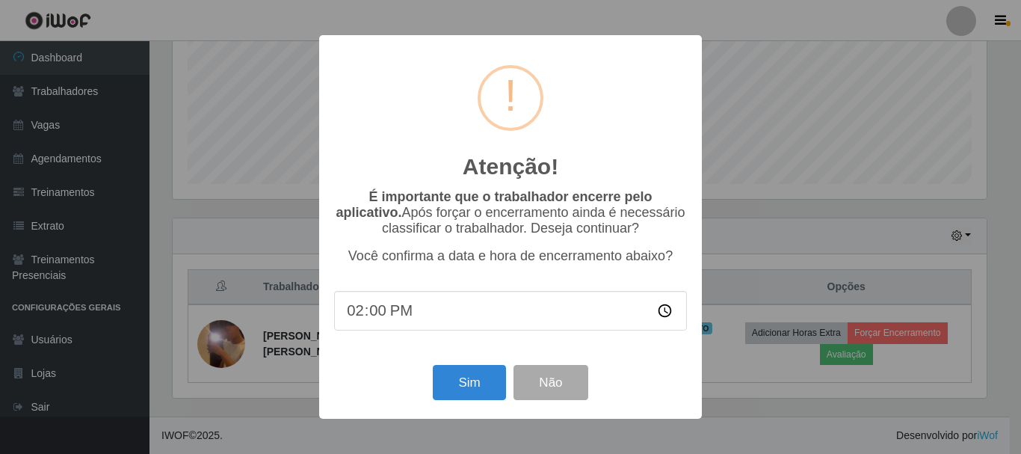
click at [663, 309] on input "14:00" at bounding box center [510, 311] width 353 height 40
click at [658, 311] on input "14:00" at bounding box center [510, 311] width 353 height 40
click at [360, 313] on input "14:00" at bounding box center [510, 311] width 353 height 40
type input "08:25"
click at [475, 388] on button "Sim" at bounding box center [469, 382] width 73 height 35
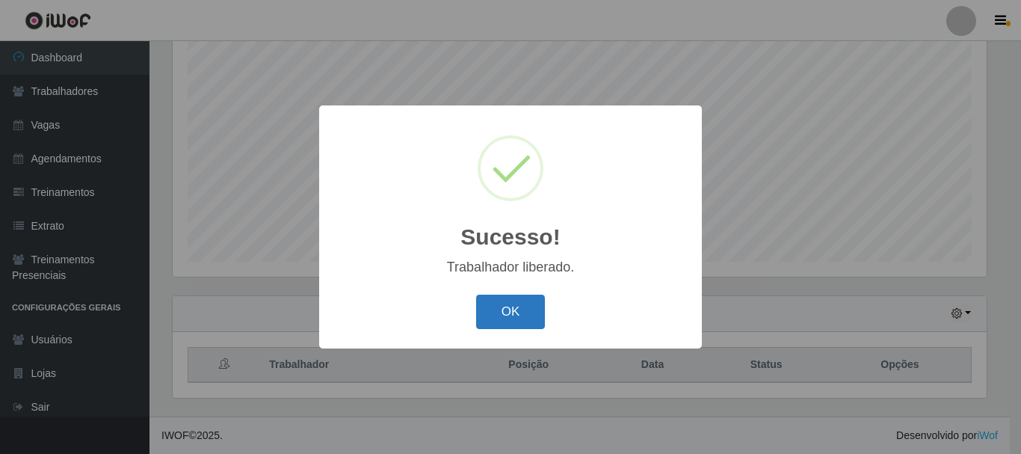
click at [539, 311] on button "OK" at bounding box center [511, 312] width 70 height 35
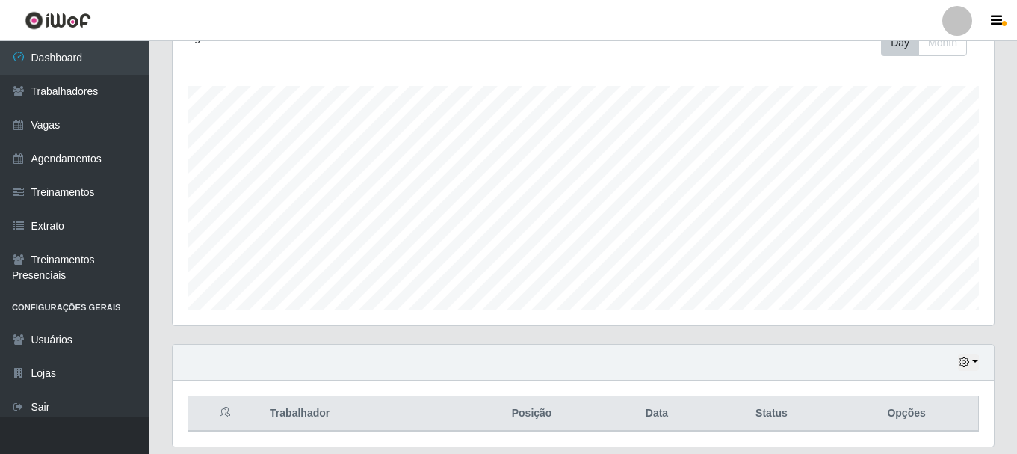
scroll to position [273, 0]
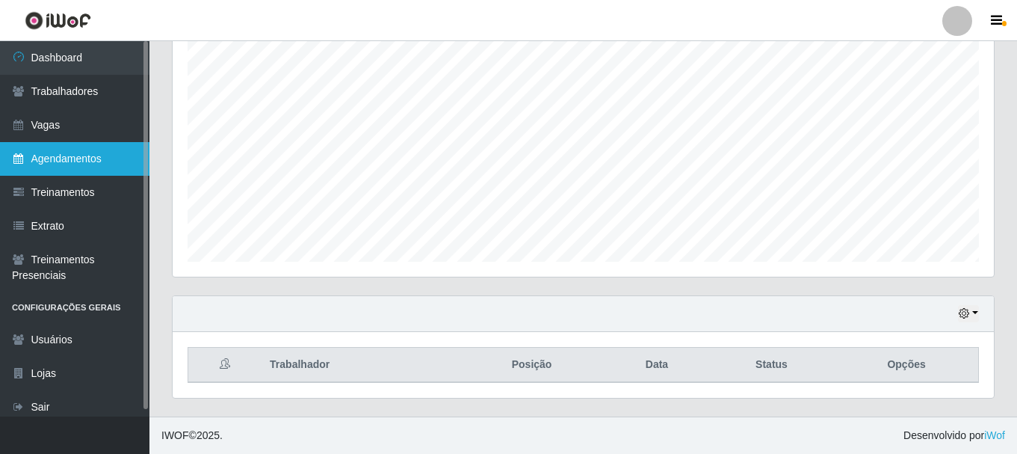
click at [89, 160] on link "Agendamentos" at bounding box center [75, 159] width 150 height 34
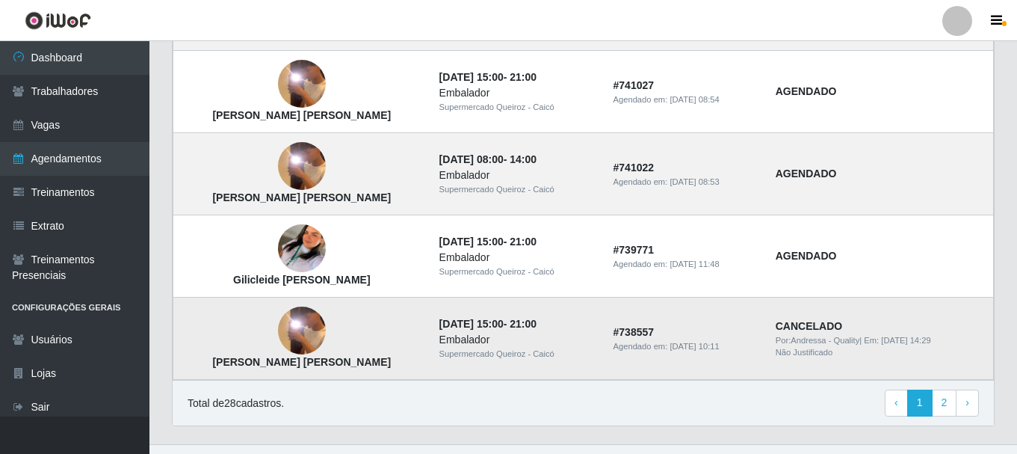
scroll to position [1107, 0]
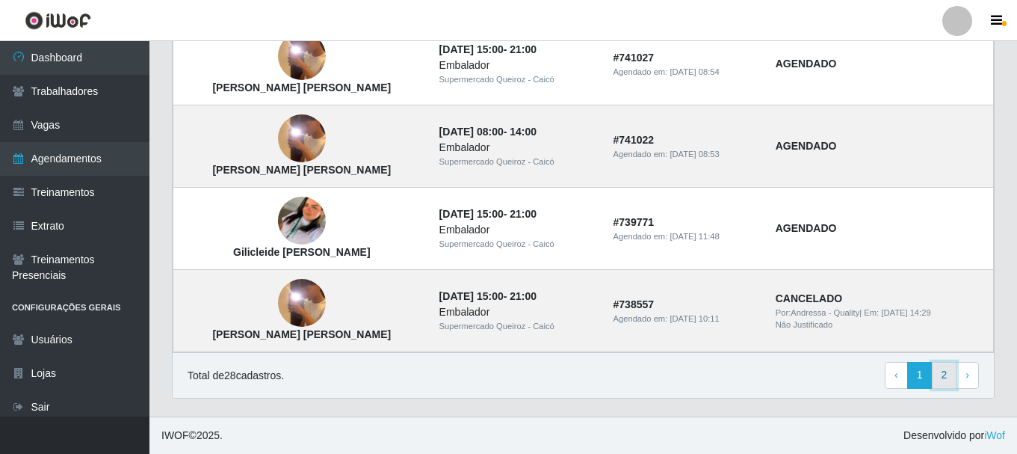
click at [949, 379] on link "2" at bounding box center [944, 375] width 25 height 27
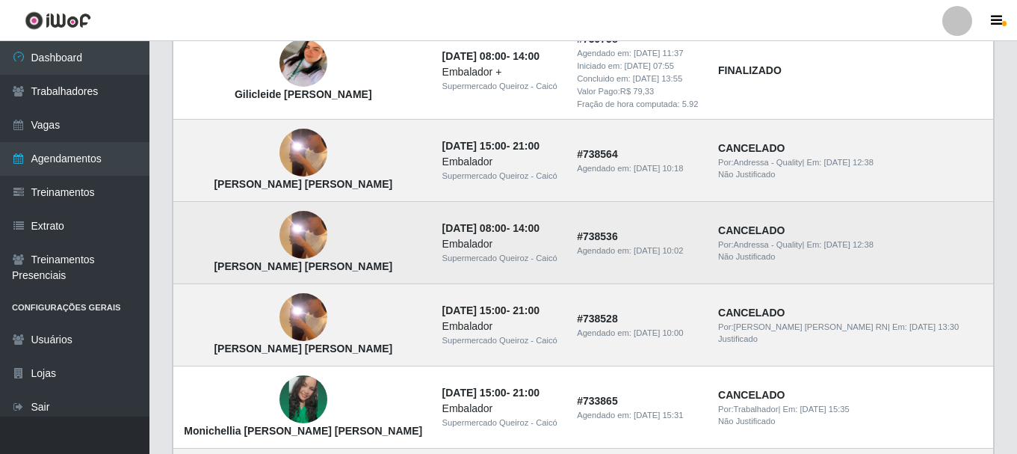
scroll to position [822, 0]
